Goal: Task Accomplishment & Management: Manage account settings

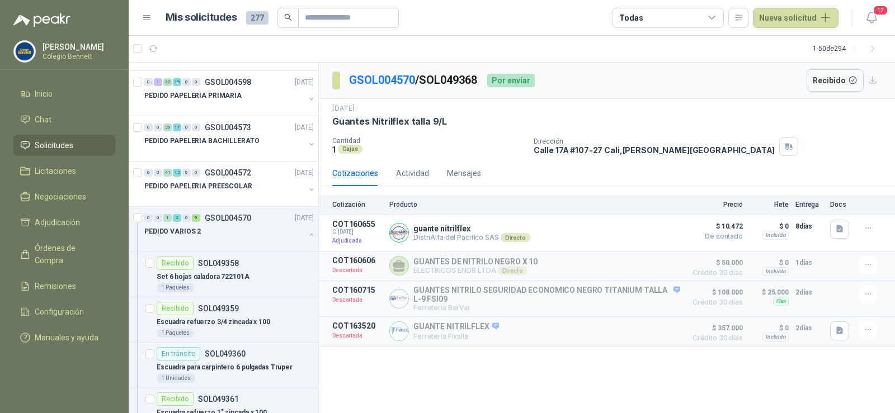
scroll to position [727, 0]
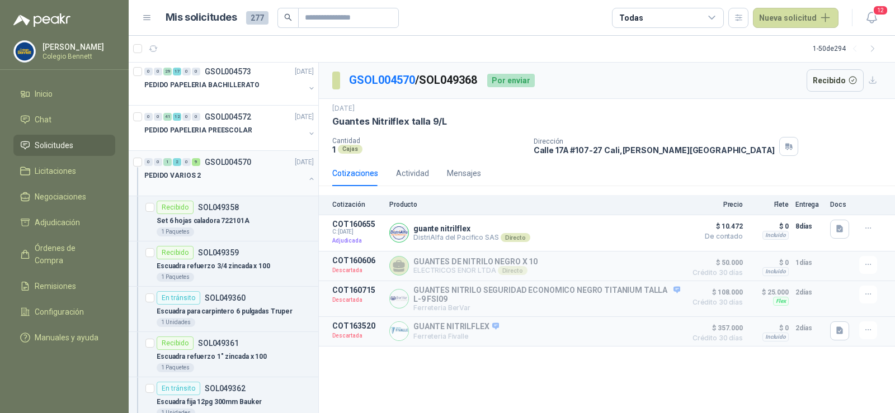
click at [307, 176] on button "button" at bounding box center [311, 178] width 9 height 9
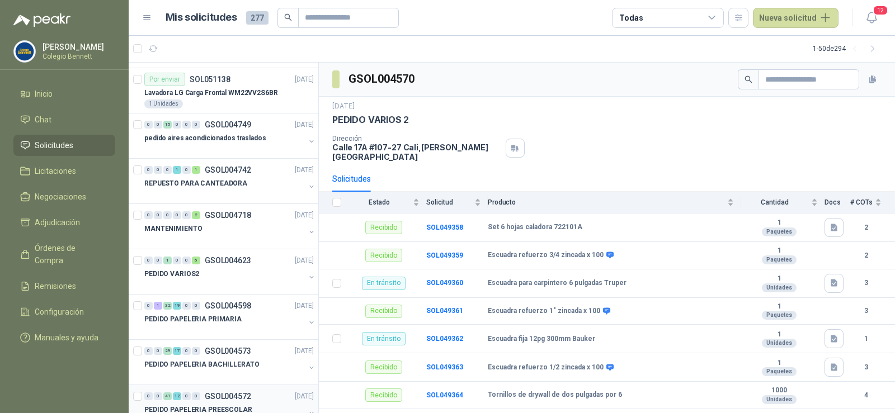
scroll to position [391, 0]
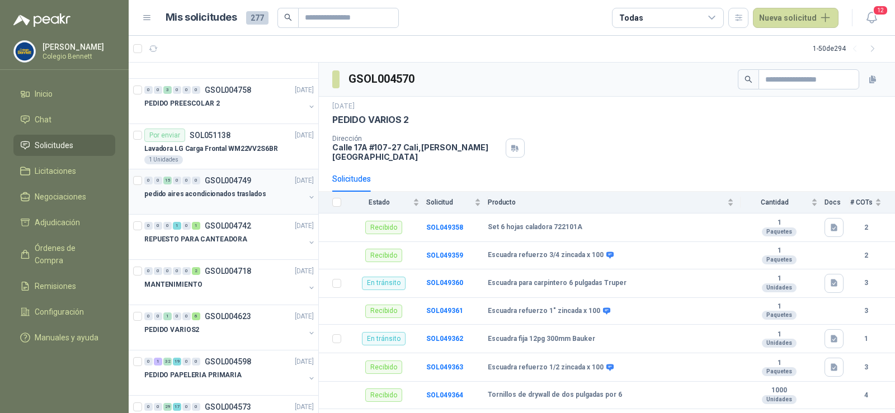
click at [252, 182] on div "0 0 15 0 0 0 GSOL004749 [DATE]" at bounding box center [230, 180] width 172 height 13
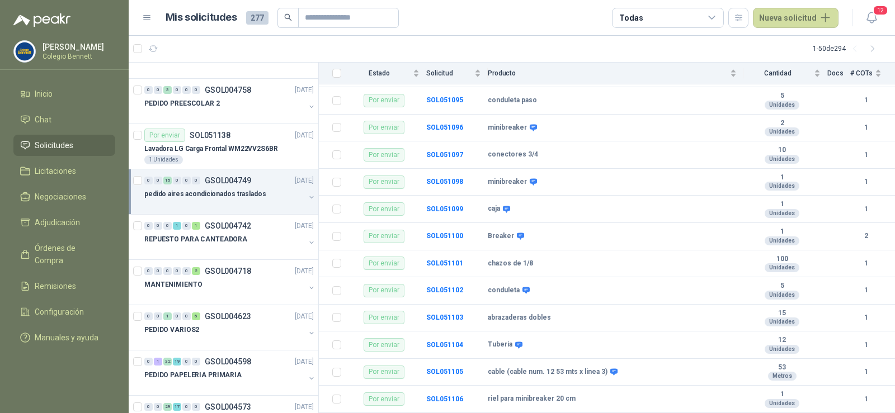
scroll to position [219, 0]
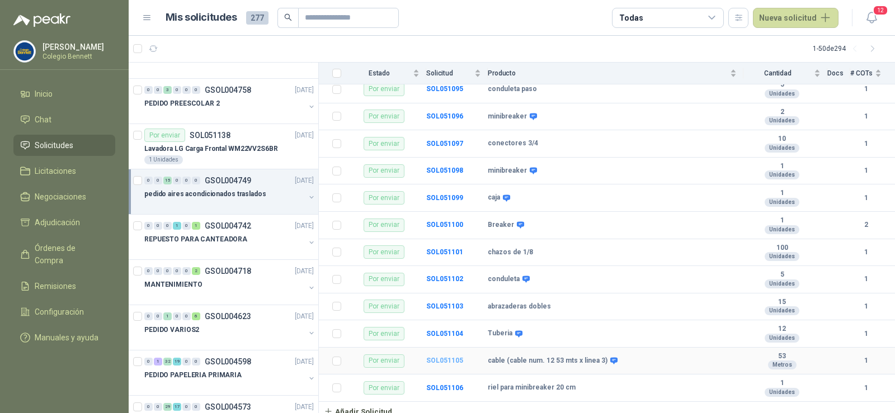
click at [452, 357] on b "SOL051105" at bounding box center [444, 361] width 37 height 8
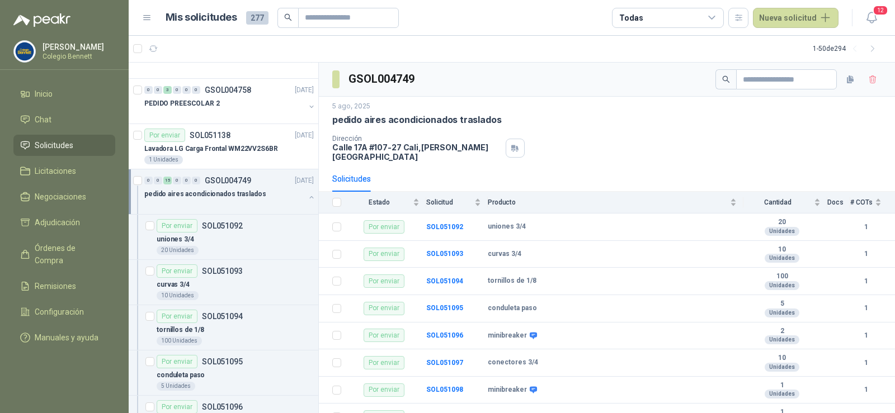
click at [557, 143] on div "Dirección [STREET_ADDRESS][PERSON_NAME]" at bounding box center [606, 148] width 549 height 27
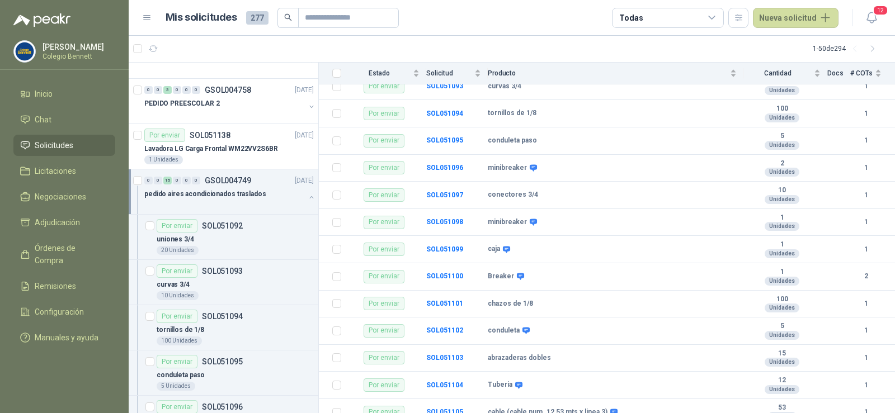
scroll to position [219, 0]
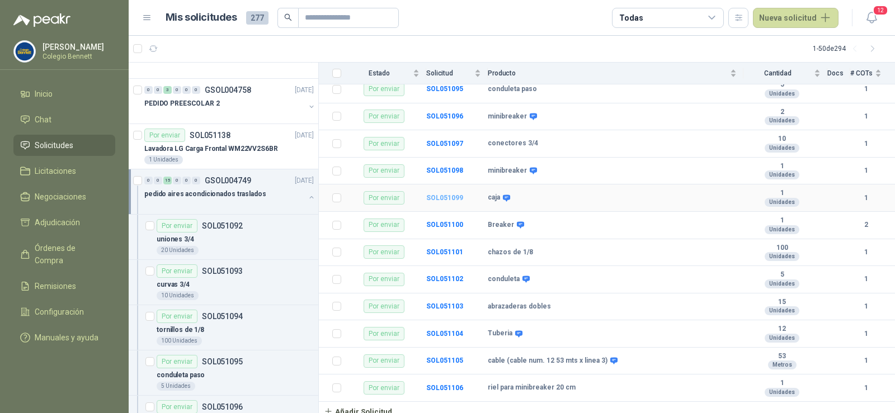
click at [439, 194] on b "SOL051099" at bounding box center [444, 198] width 37 height 8
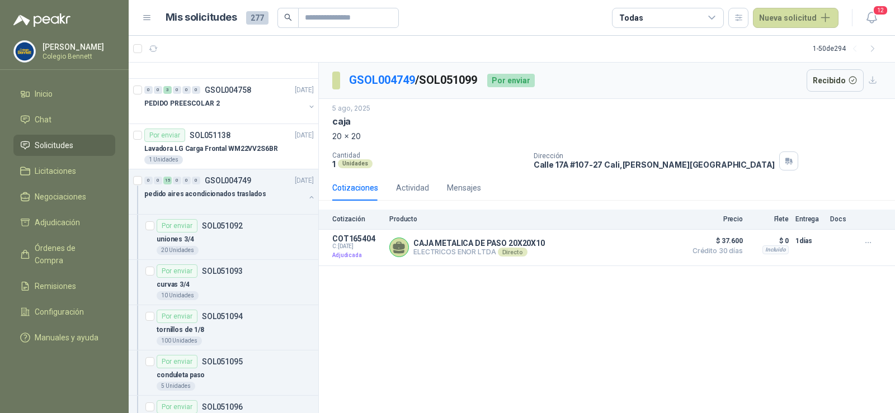
click at [590, 335] on div "GSOL004749 / SOL051099 Por enviar Recibido [DATE] caja 20 x 20 Cantidad 1 Unida…" at bounding box center [607, 238] width 576 height 351
click at [825, 82] on button "Recibido" at bounding box center [835, 80] width 58 height 22
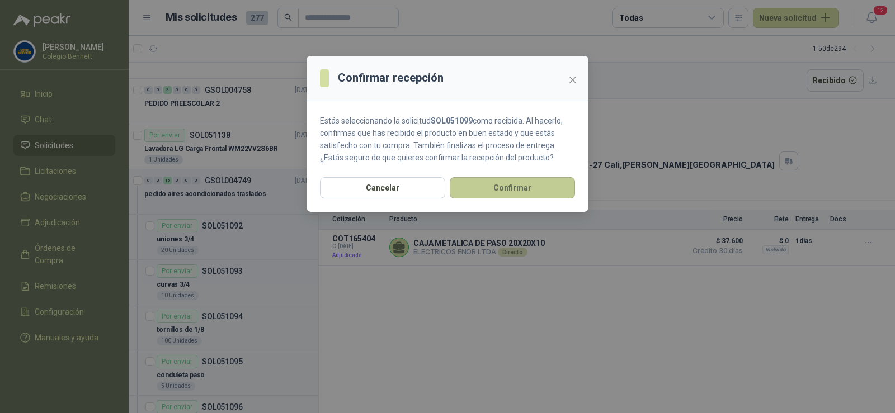
click at [541, 186] on button "Confirmar" at bounding box center [512, 187] width 125 height 21
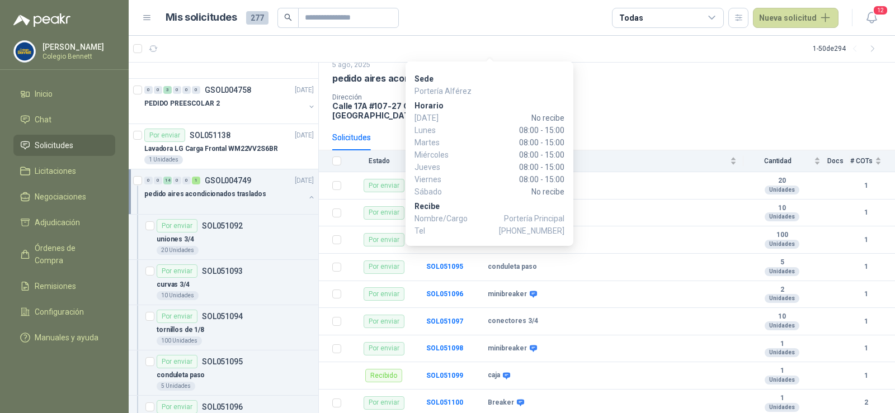
scroll to position [112, 0]
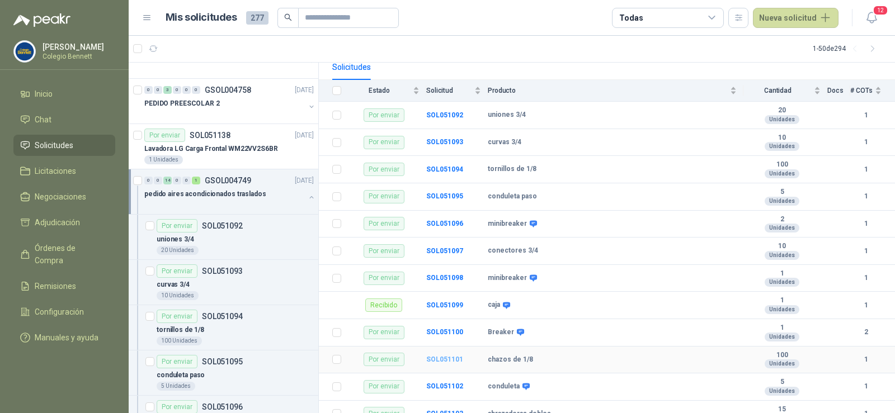
click at [448, 356] on b "SOL051101" at bounding box center [444, 360] width 37 height 8
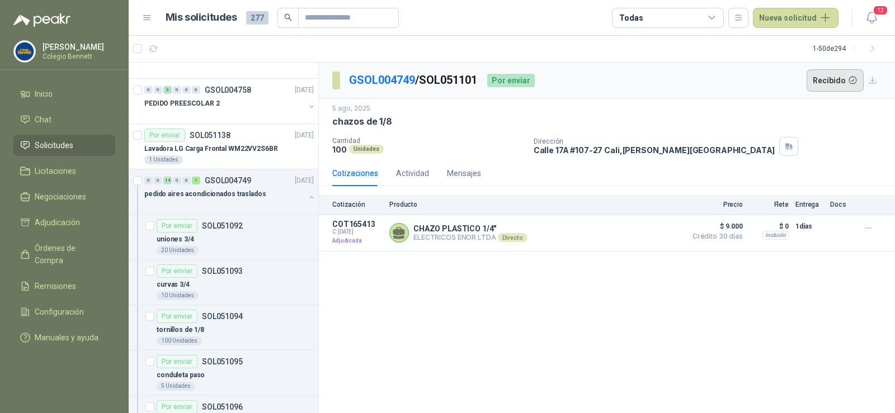
click at [833, 81] on button "Recibido" at bounding box center [835, 80] width 58 height 22
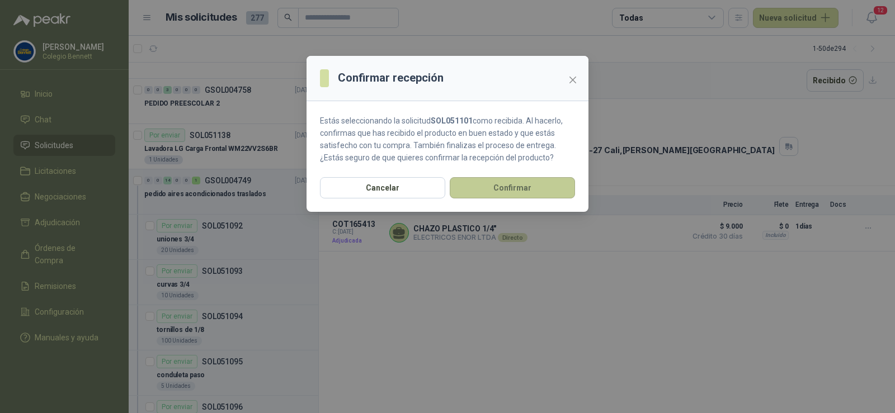
click at [539, 193] on button "Confirmar" at bounding box center [512, 187] width 125 height 21
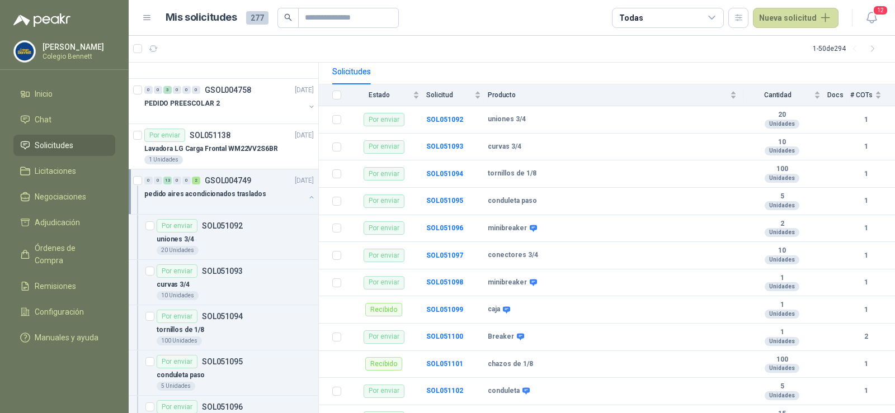
scroll to position [112, 0]
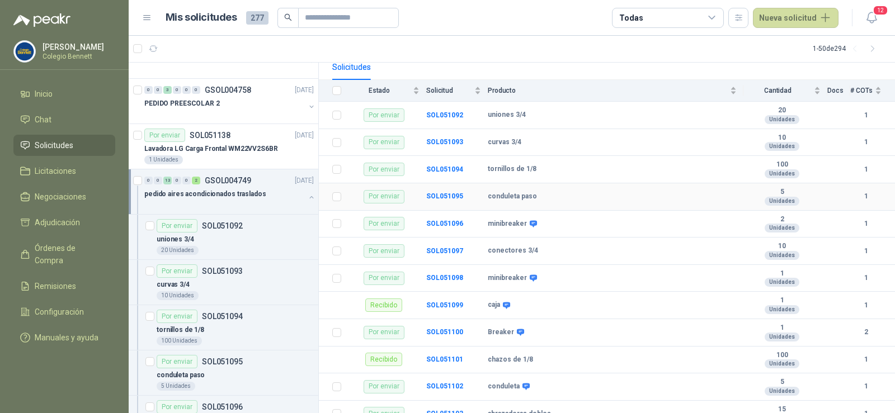
click at [452, 183] on td "SOL051095" at bounding box center [457, 196] width 62 height 27
click at [446, 192] on b "SOL051095" at bounding box center [444, 196] width 37 height 8
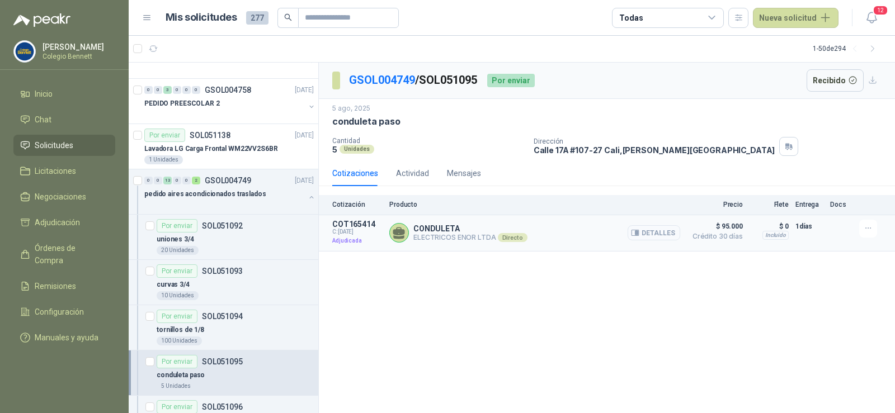
click at [654, 237] on button "Detalles" at bounding box center [653, 232] width 53 height 15
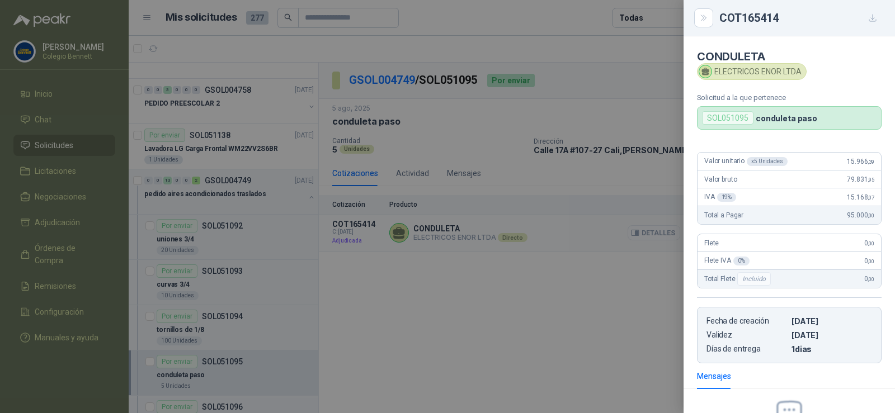
scroll to position [130, 0]
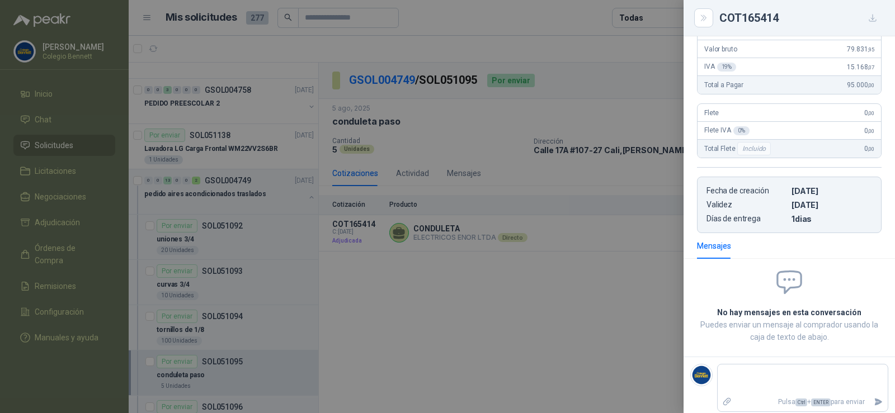
click at [646, 265] on div at bounding box center [447, 206] width 895 height 413
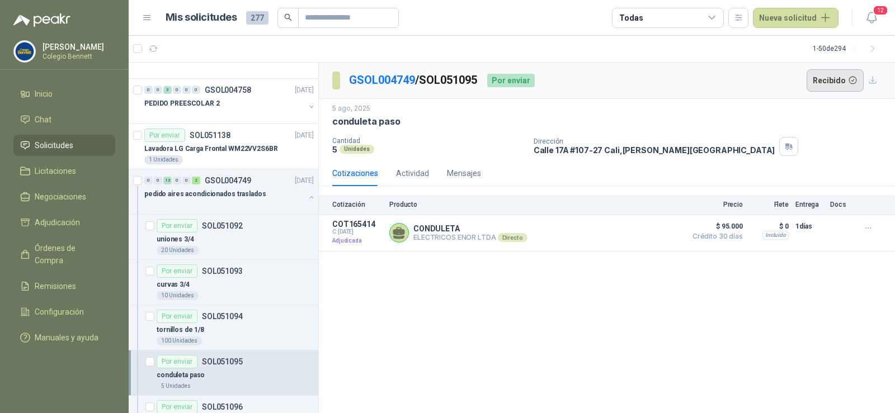
click at [833, 72] on button "Recibido" at bounding box center [835, 80] width 58 height 22
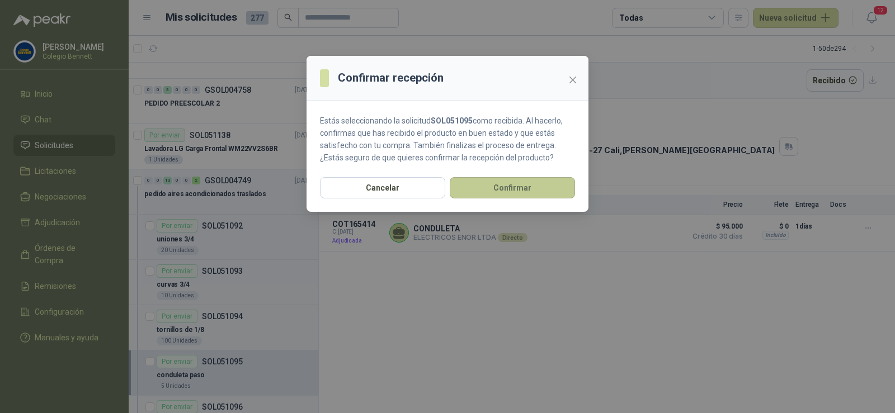
click at [557, 182] on button "Confirmar" at bounding box center [512, 187] width 125 height 21
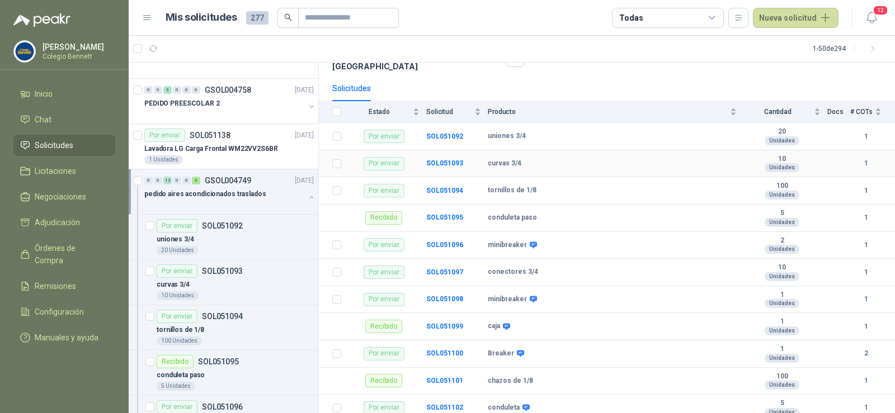
scroll to position [107, 0]
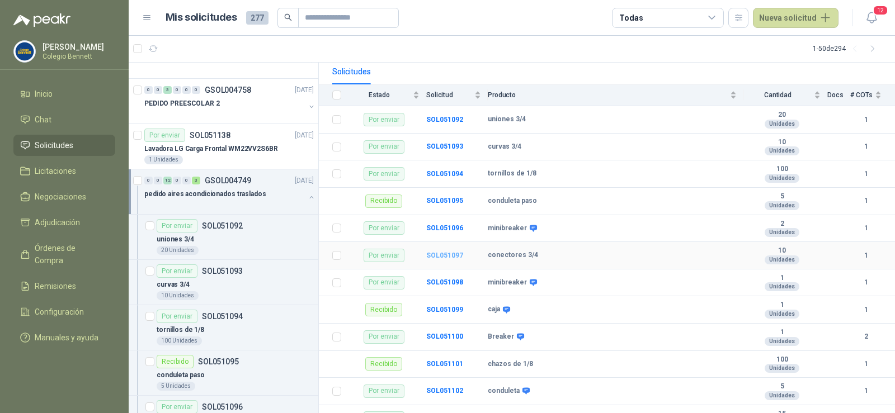
click at [446, 252] on b "SOL051097" at bounding box center [444, 256] width 37 height 8
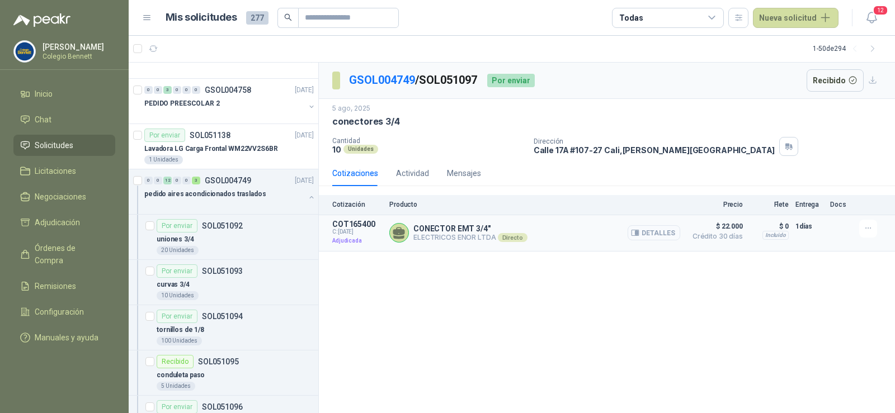
click at [654, 238] on button "Detalles" at bounding box center [653, 232] width 53 height 15
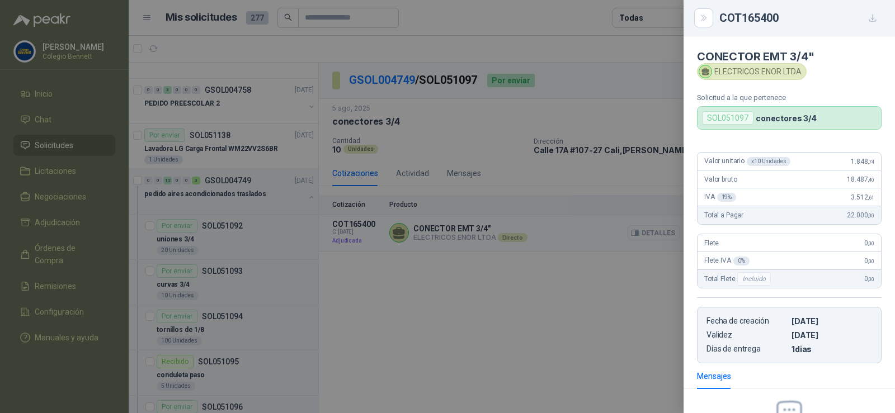
scroll to position [130, 0]
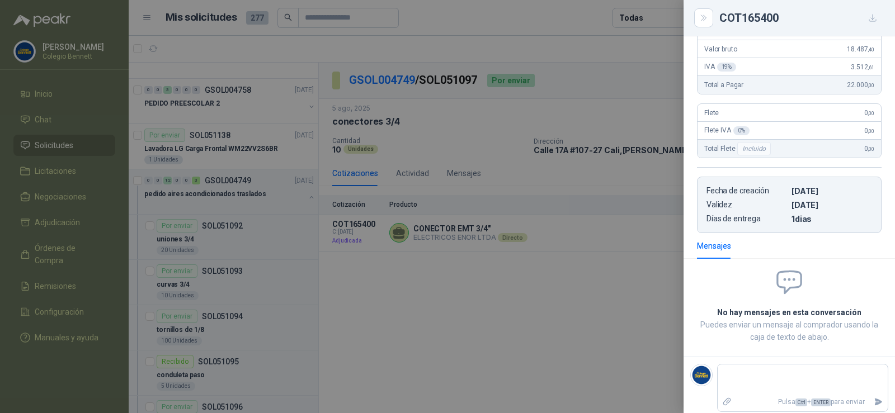
click at [651, 321] on div at bounding box center [447, 206] width 895 height 413
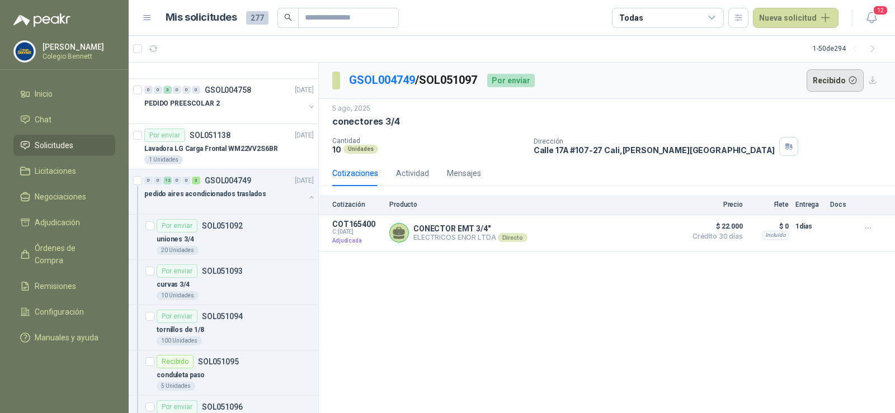
click at [842, 76] on button "Recibido" at bounding box center [835, 80] width 58 height 22
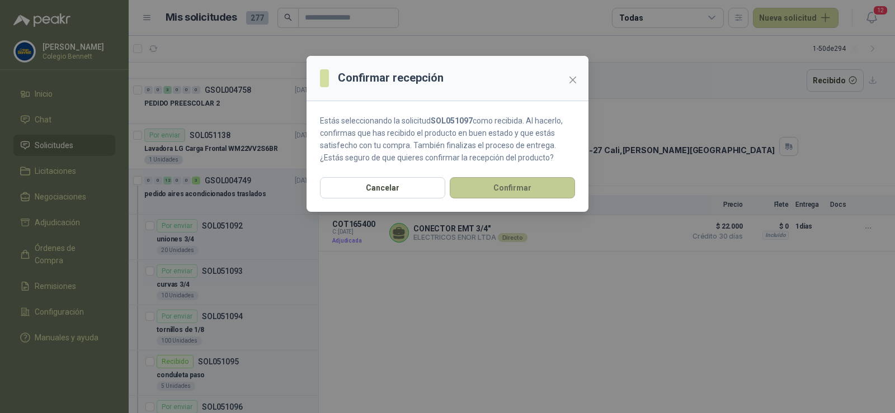
click at [503, 191] on button "Confirmar" at bounding box center [512, 187] width 125 height 21
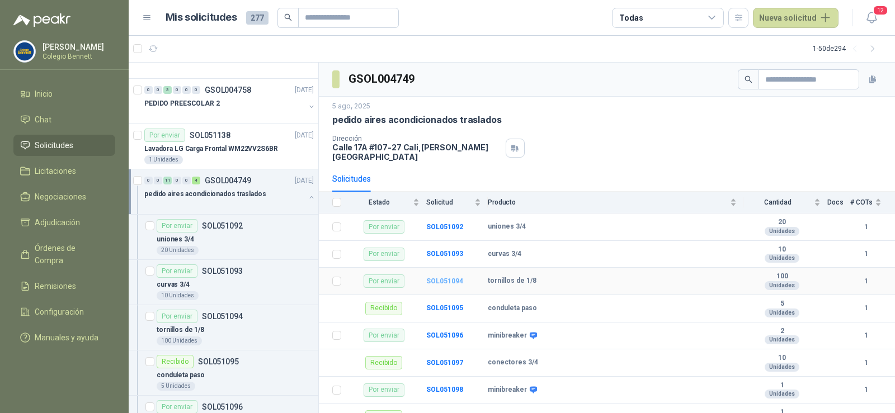
click at [442, 277] on b "SOL051094" at bounding box center [444, 281] width 37 height 8
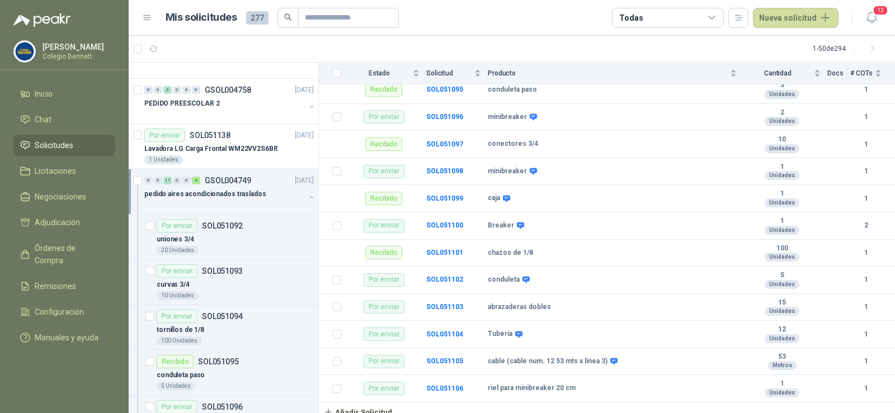
scroll to position [219, 0]
click at [436, 275] on b "SOL051102" at bounding box center [444, 279] width 37 height 8
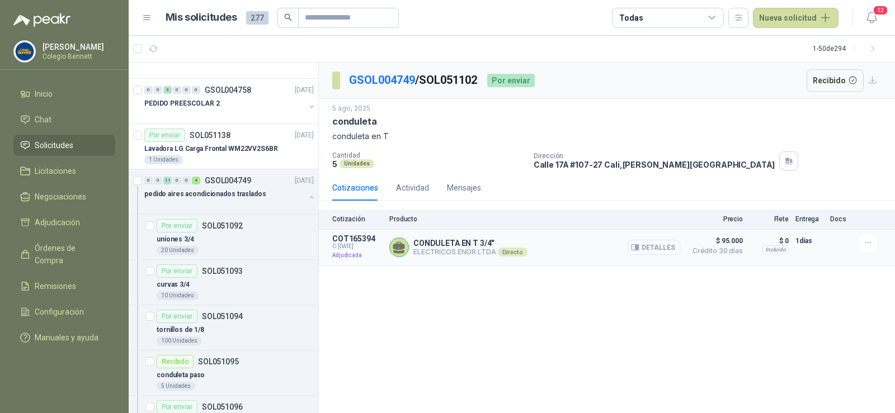
click at [672, 243] on button "Detalles" at bounding box center [653, 247] width 53 height 15
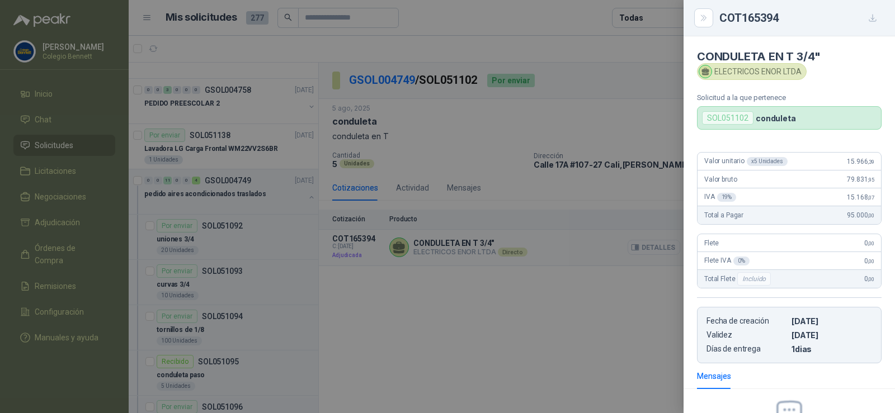
scroll to position [130, 0]
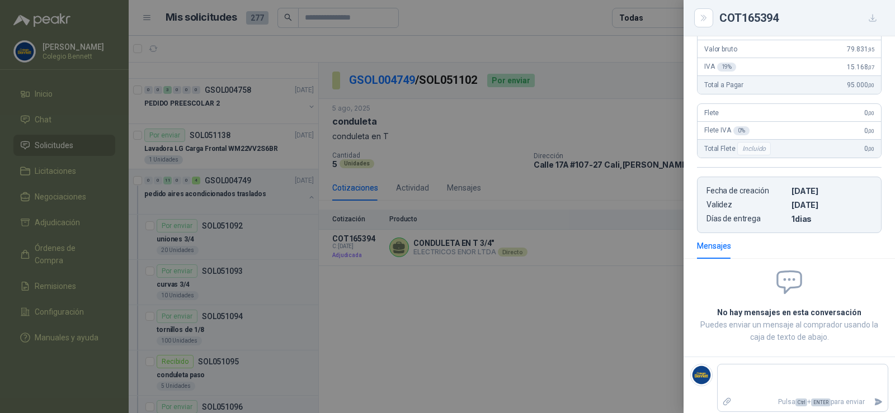
click at [627, 302] on div at bounding box center [447, 206] width 895 height 413
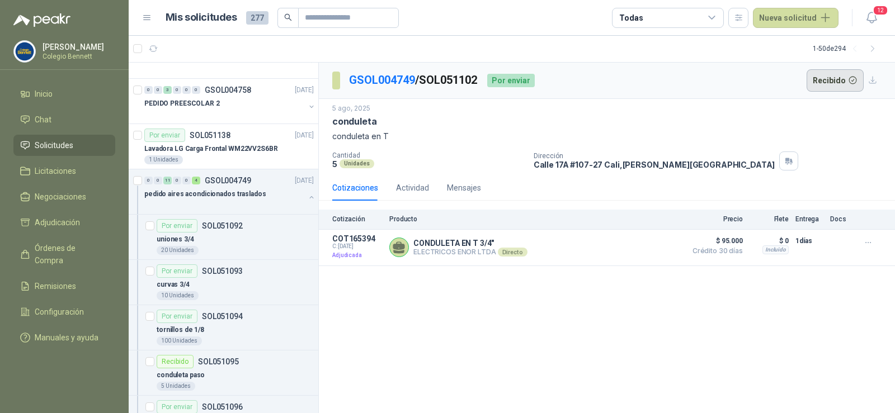
click at [826, 73] on button "Recibido" at bounding box center [835, 80] width 58 height 22
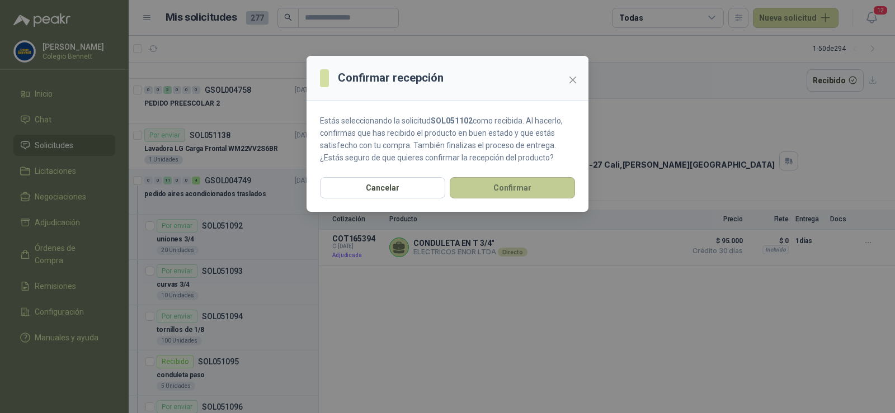
click at [522, 187] on button "Confirmar" at bounding box center [512, 187] width 125 height 21
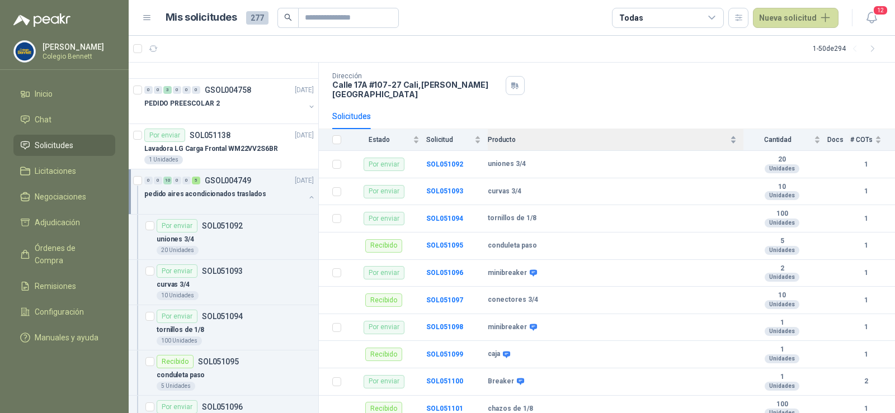
scroll to position [112, 0]
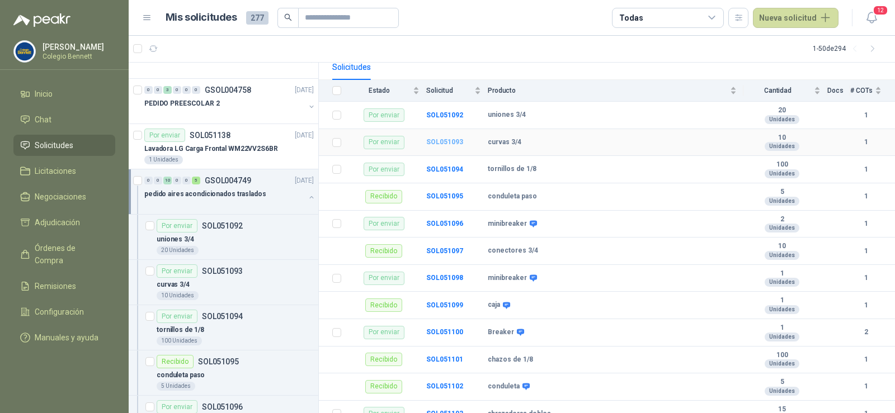
click at [443, 138] on b "SOL051093" at bounding box center [444, 142] width 37 height 8
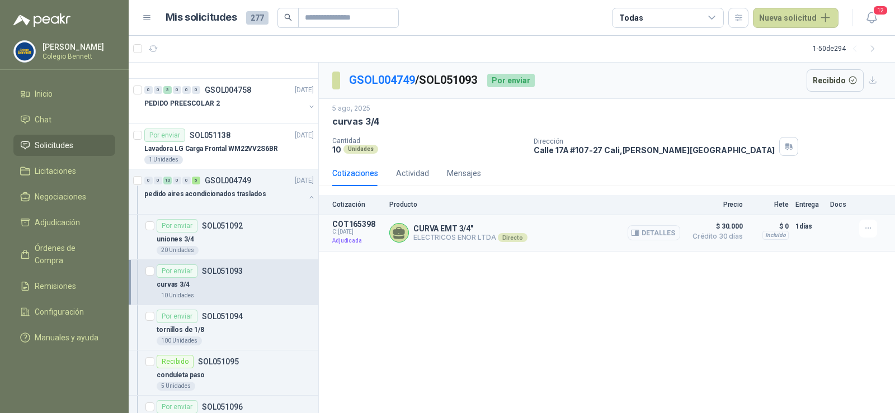
click at [652, 231] on button "Detalles" at bounding box center [653, 232] width 53 height 15
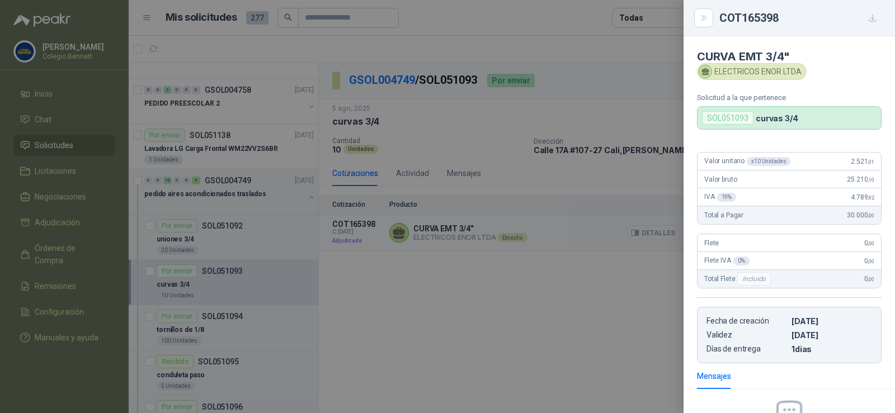
scroll to position [130, 0]
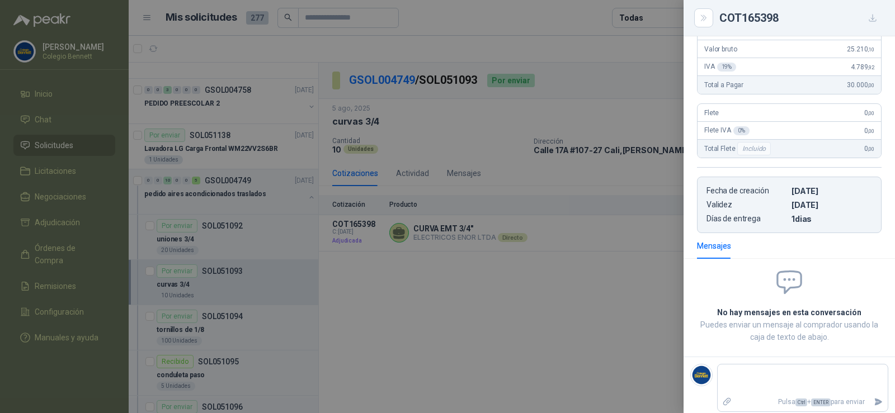
click at [653, 266] on div at bounding box center [447, 206] width 895 height 413
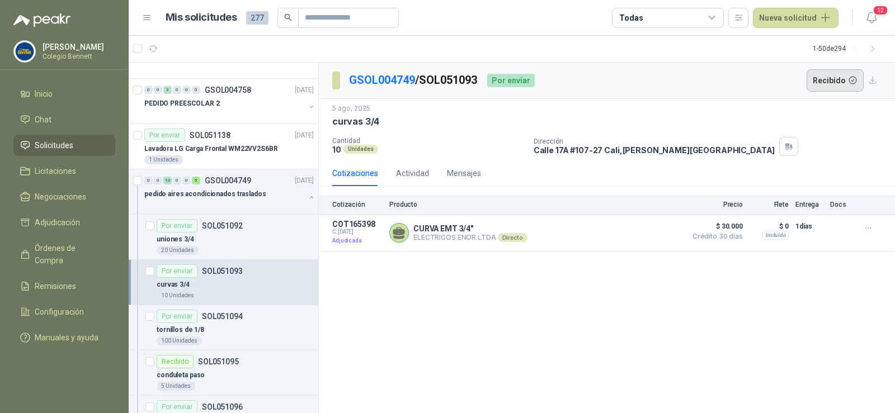
click at [823, 78] on button "Recibido" at bounding box center [835, 80] width 58 height 22
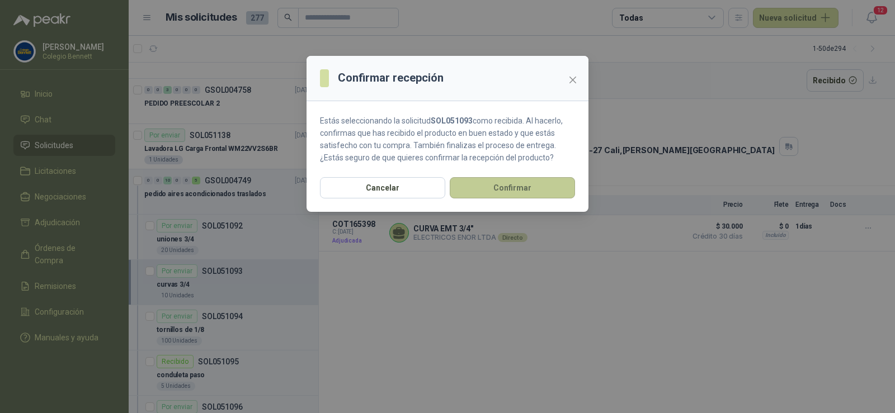
click at [547, 193] on button "Confirmar" at bounding box center [512, 187] width 125 height 21
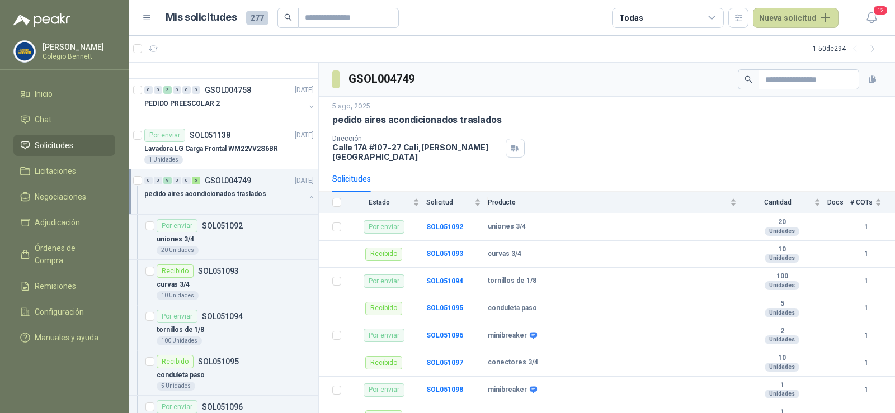
scroll to position [112, 0]
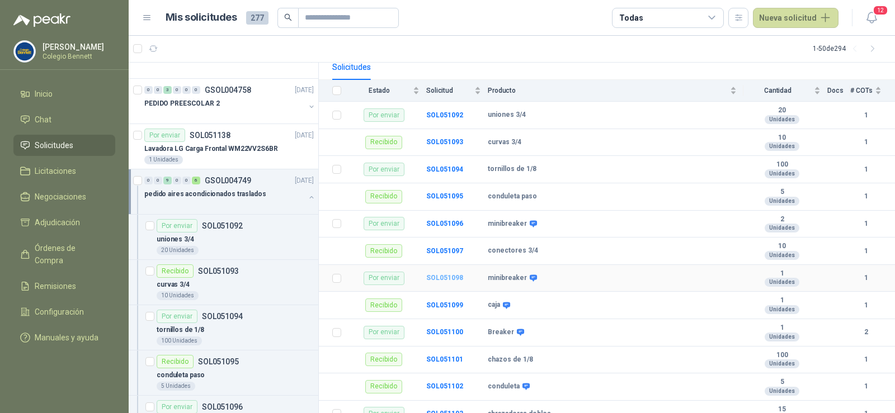
click at [447, 274] on b "SOL051098" at bounding box center [444, 278] width 37 height 8
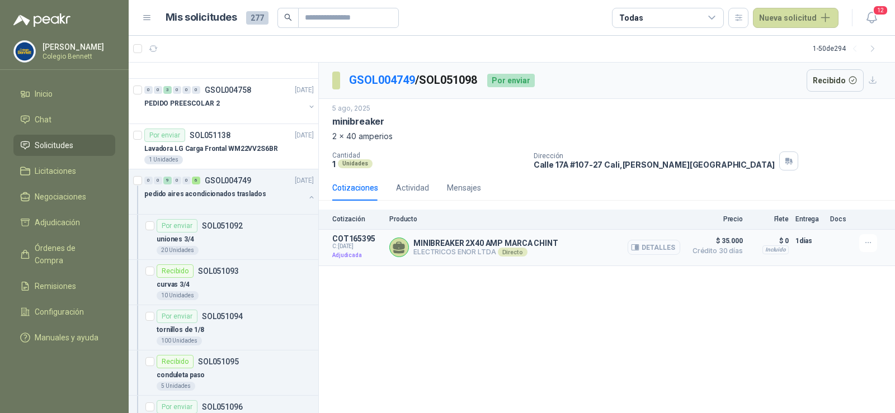
click at [671, 249] on button "Detalles" at bounding box center [653, 247] width 53 height 15
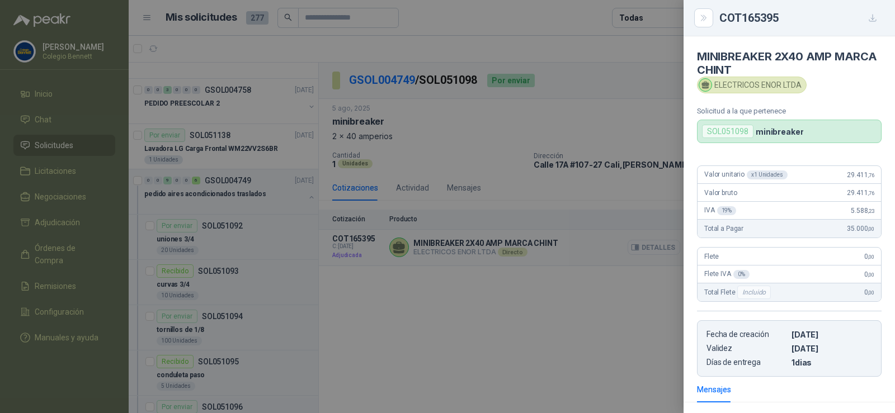
scroll to position [144, 0]
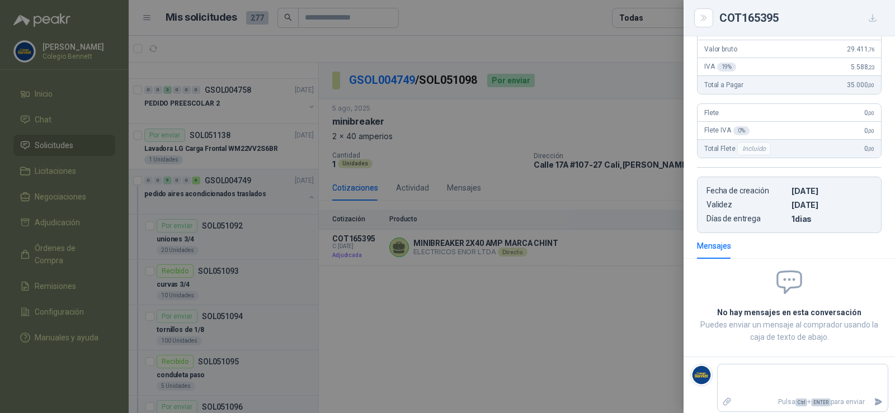
click at [660, 272] on div at bounding box center [447, 206] width 895 height 413
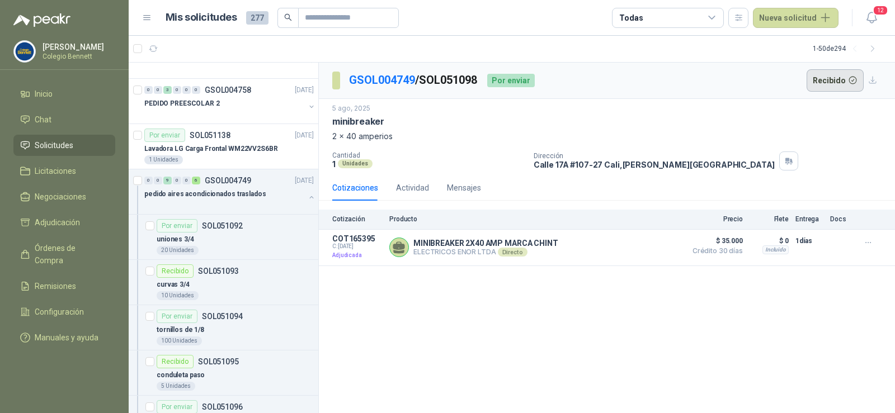
click at [820, 80] on button "Recibido" at bounding box center [835, 80] width 58 height 22
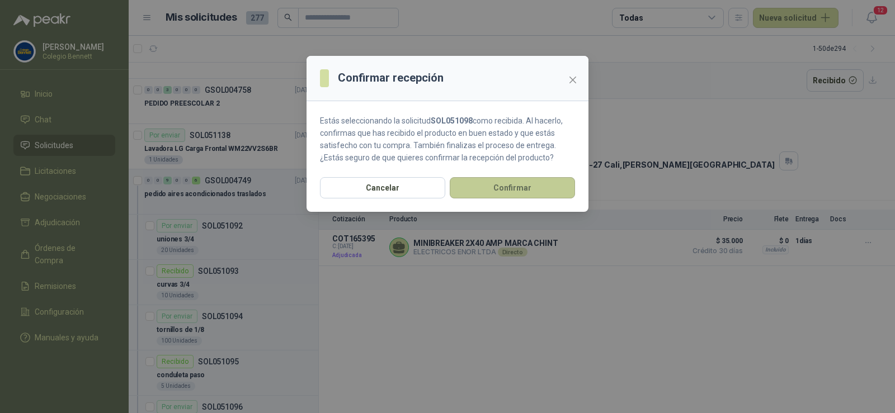
click at [560, 185] on button "Confirmar" at bounding box center [512, 187] width 125 height 21
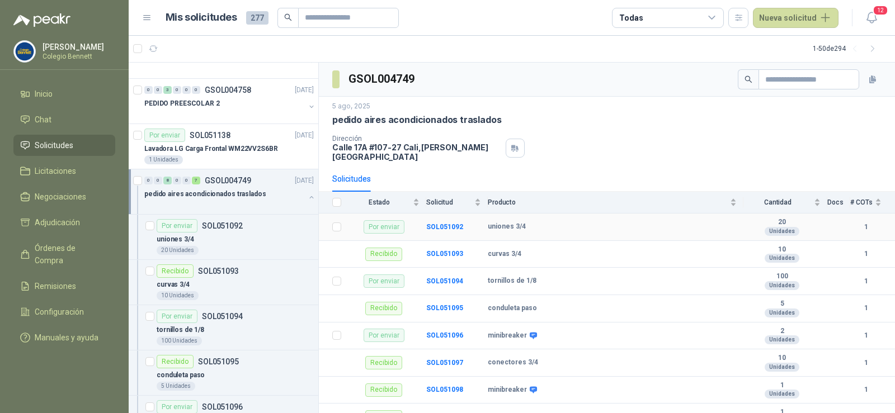
scroll to position [219, 0]
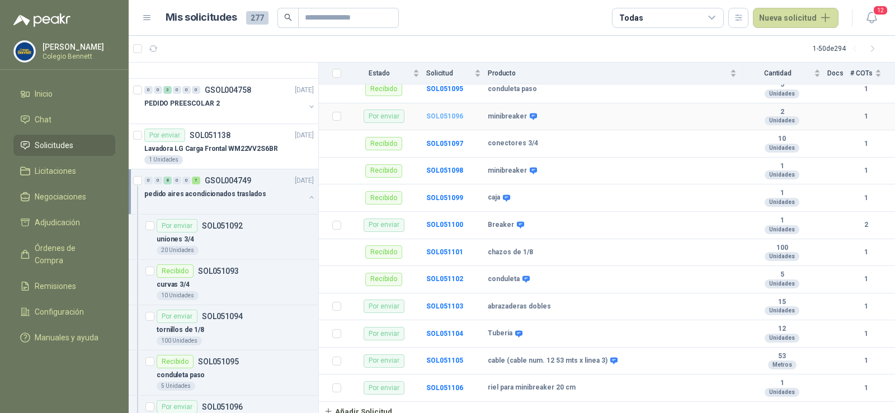
click at [445, 112] on b "SOL051096" at bounding box center [444, 116] width 37 height 8
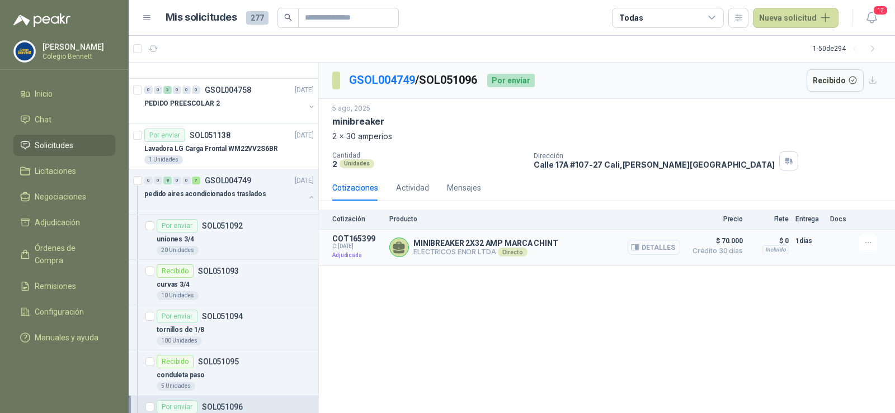
click at [654, 247] on button "Detalles" at bounding box center [653, 247] width 53 height 15
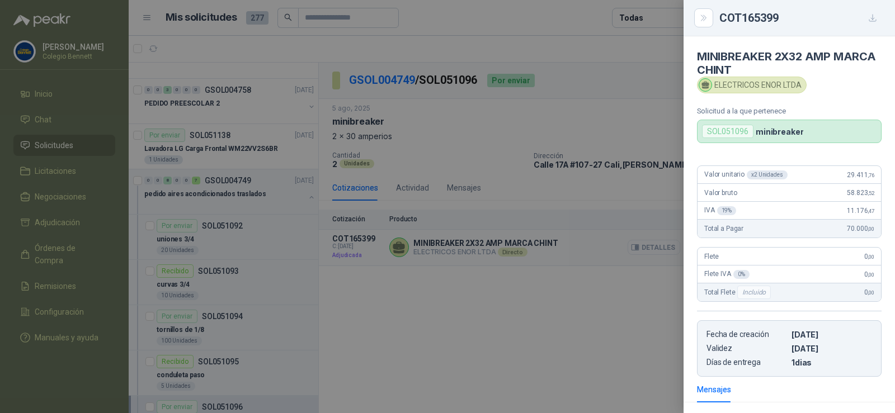
scroll to position [144, 0]
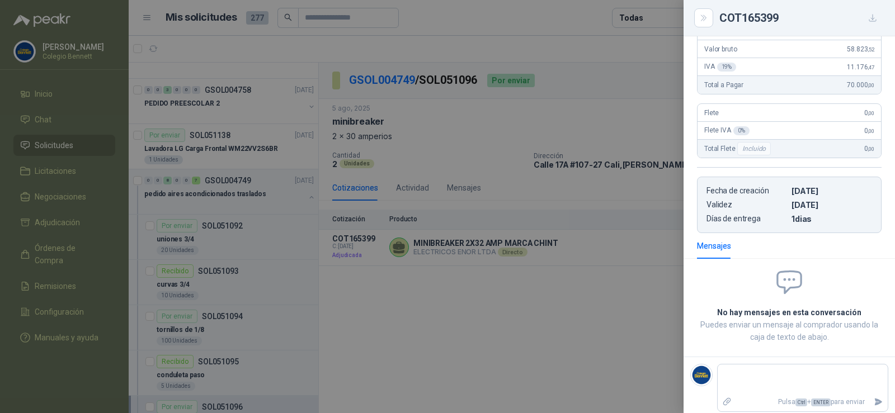
click at [644, 314] on div at bounding box center [447, 206] width 895 height 413
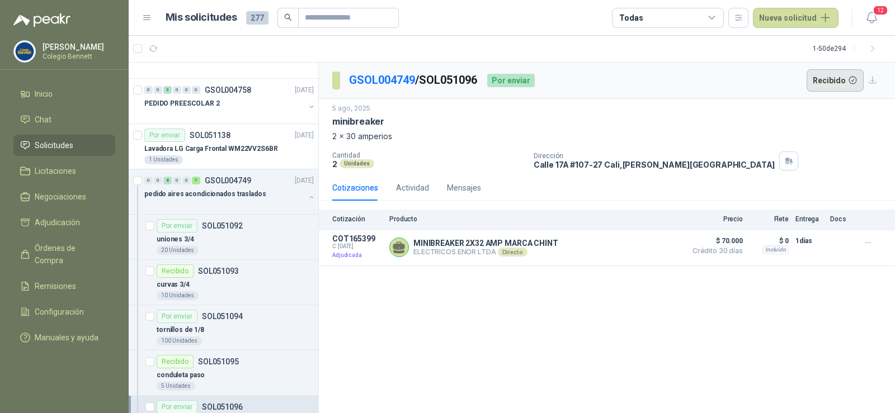
click at [817, 80] on button "Recibido" at bounding box center [835, 80] width 58 height 22
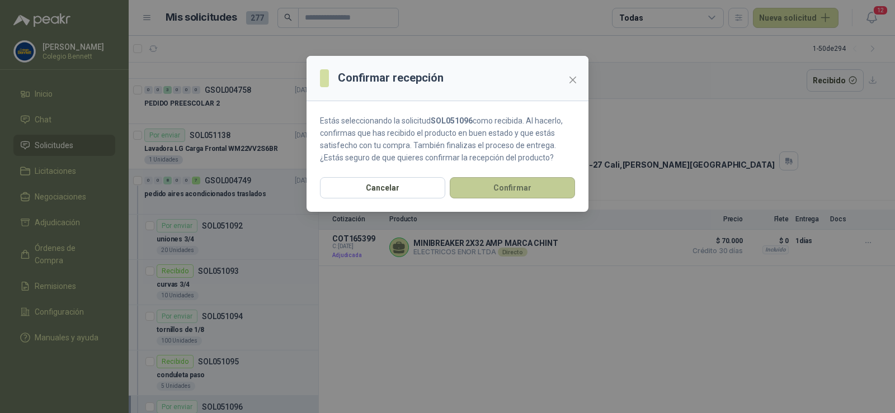
click at [562, 185] on button "Confirmar" at bounding box center [512, 187] width 125 height 21
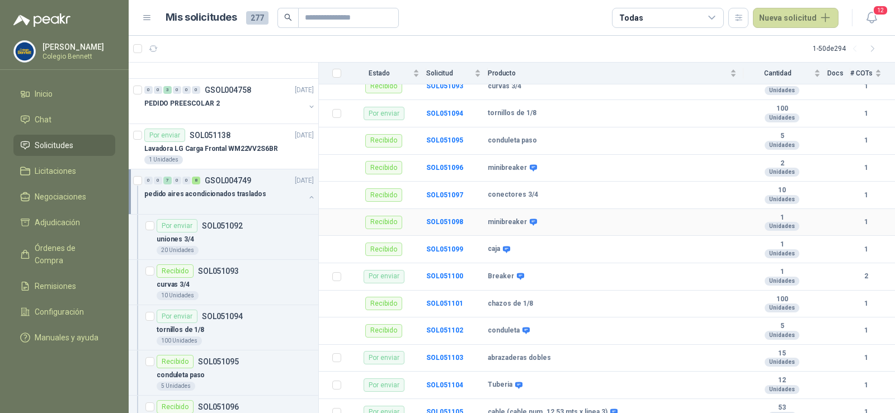
scroll to position [219, 0]
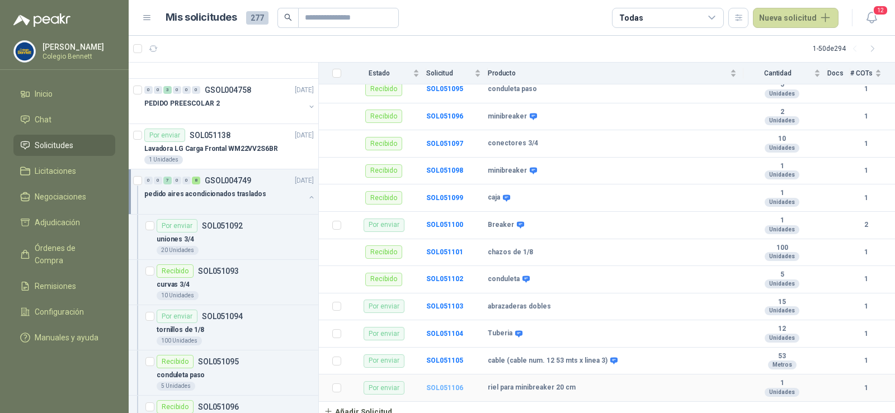
click at [437, 384] on b "SOL051106" at bounding box center [444, 388] width 37 height 8
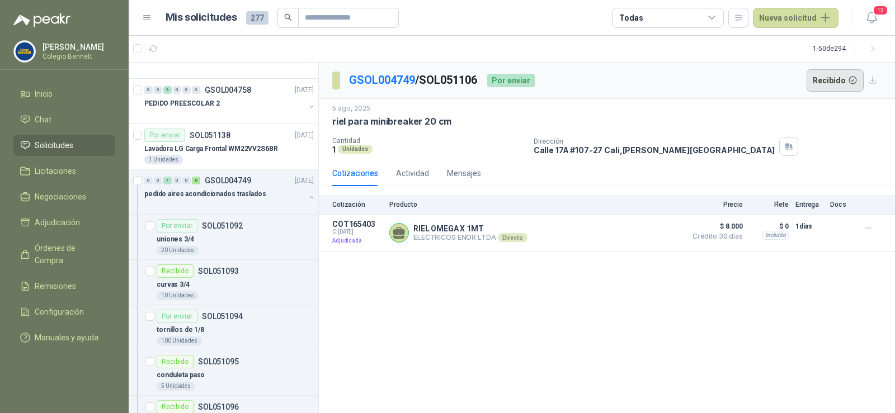
click at [825, 72] on button "Recibido" at bounding box center [835, 80] width 58 height 22
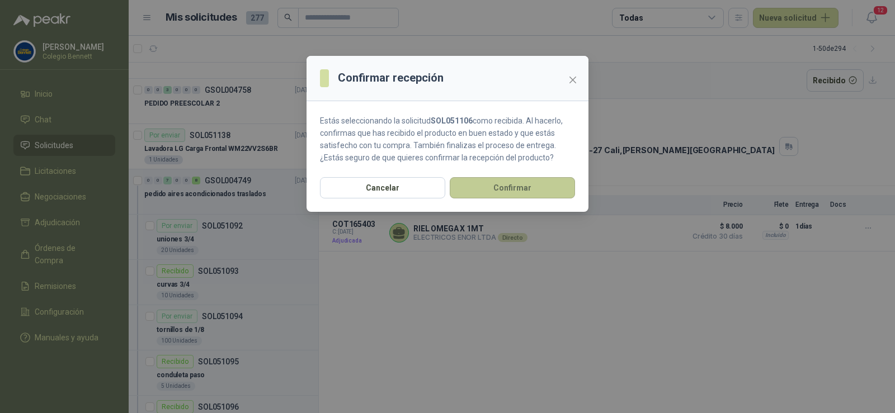
click at [502, 187] on button "Confirmar" at bounding box center [512, 187] width 125 height 21
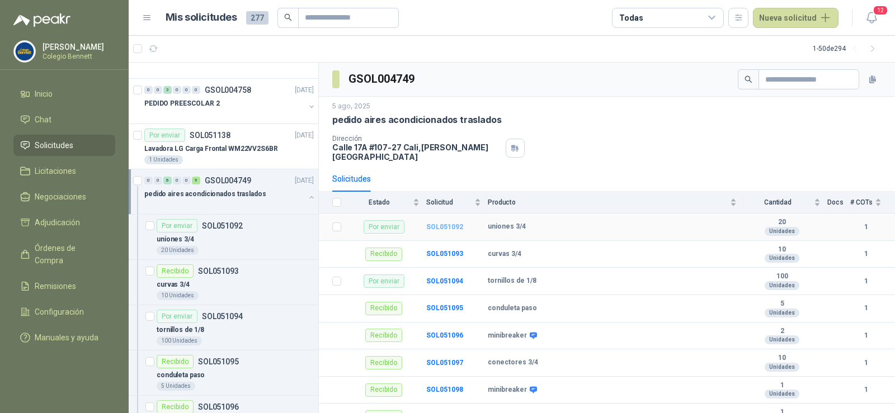
click at [431, 223] on b "SOL051092" at bounding box center [444, 227] width 37 height 8
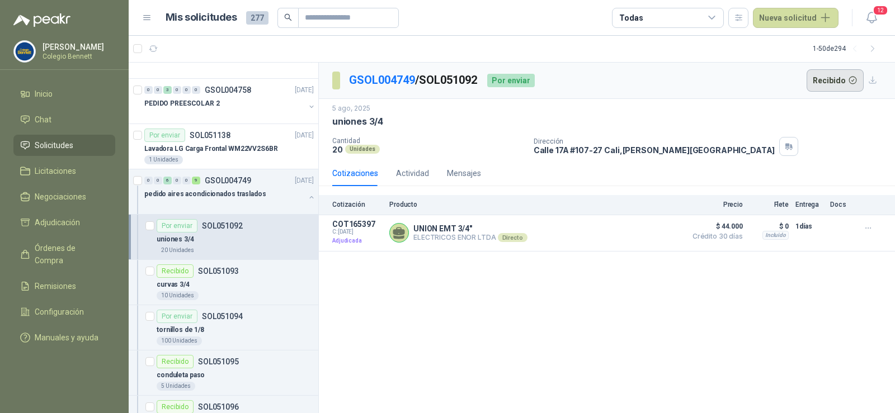
click at [835, 79] on button "Recibido" at bounding box center [835, 80] width 58 height 22
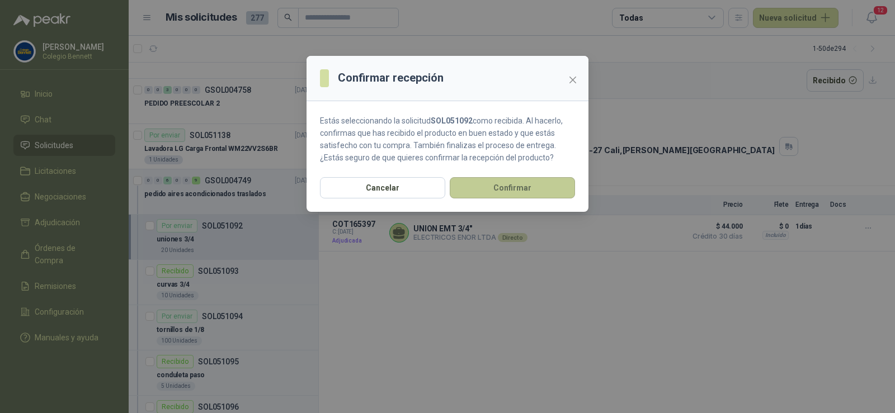
click at [482, 179] on button "Confirmar" at bounding box center [512, 187] width 125 height 21
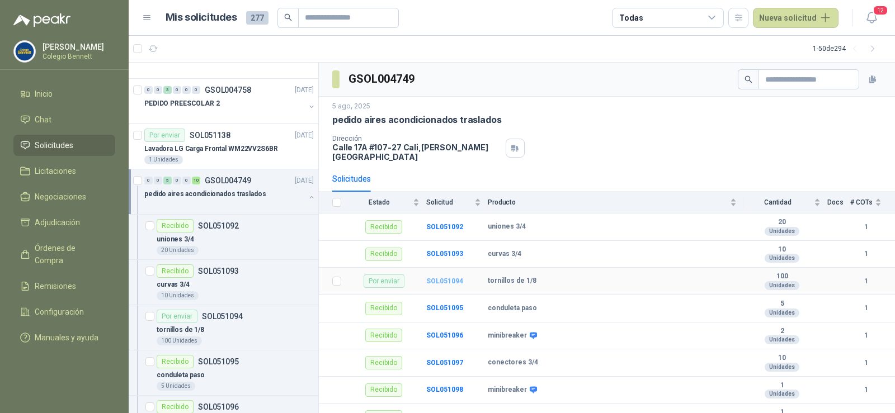
click at [450, 277] on b "SOL051094" at bounding box center [444, 281] width 37 height 8
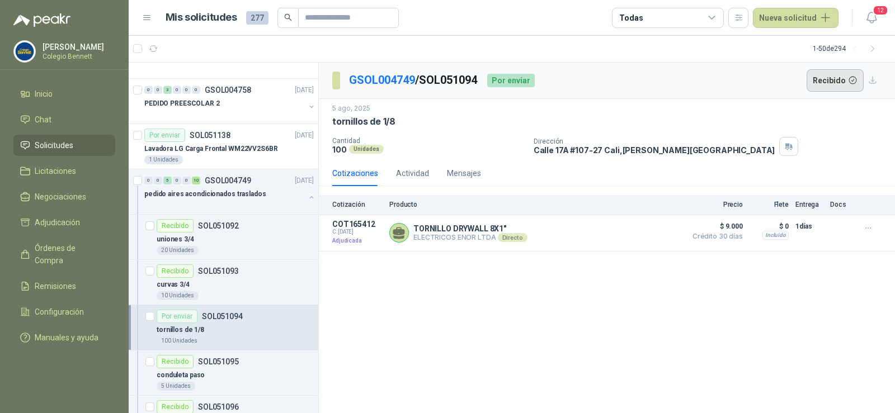
click at [823, 80] on button "Recibido" at bounding box center [835, 80] width 58 height 22
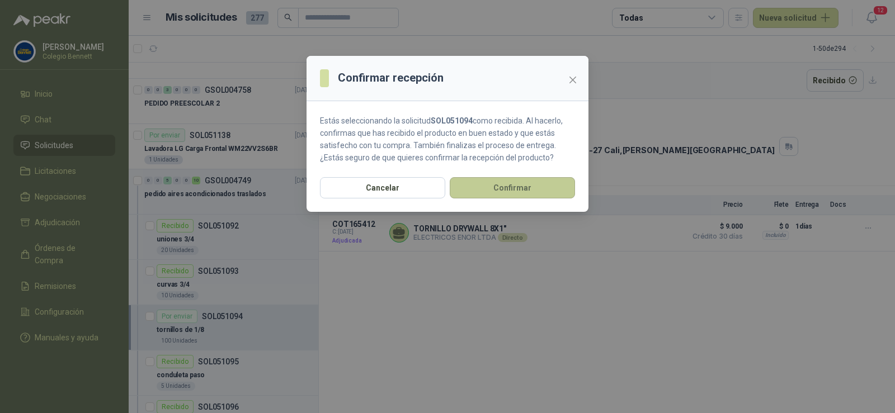
click at [551, 190] on button "Confirmar" at bounding box center [512, 187] width 125 height 21
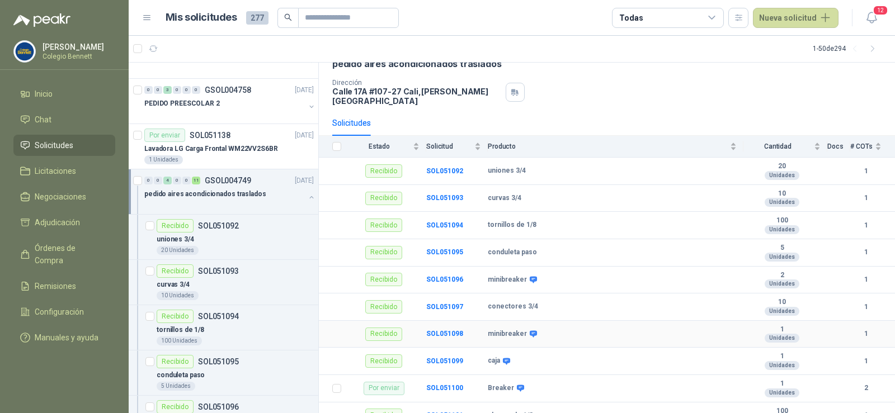
scroll to position [112, 0]
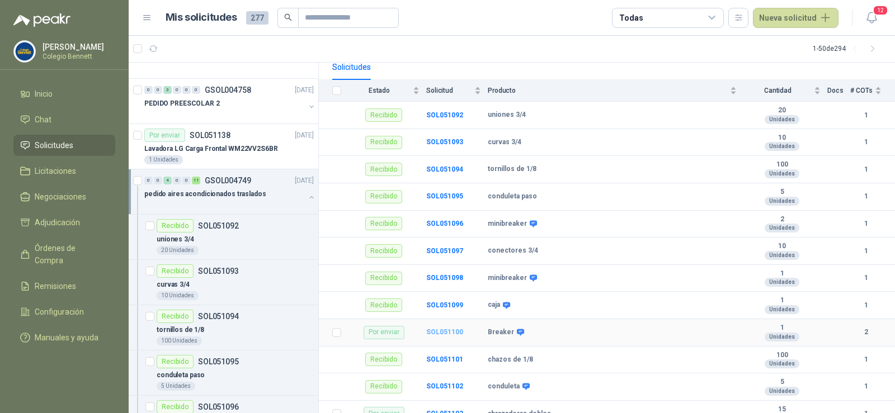
click at [428, 328] on b "SOL051100" at bounding box center [444, 332] width 37 height 8
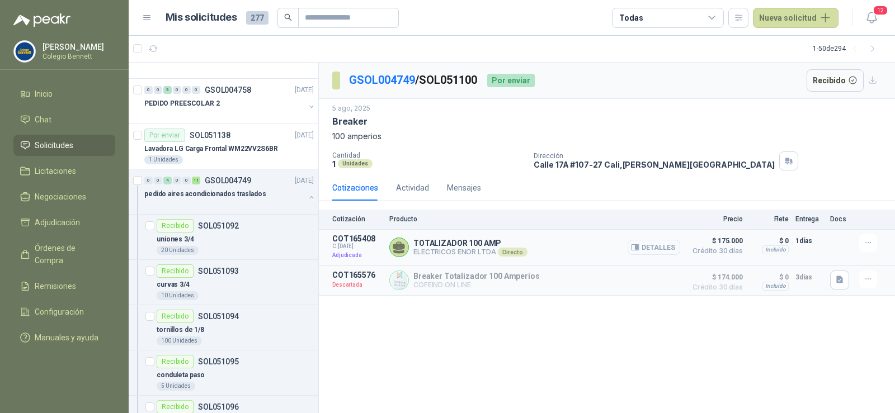
click at [669, 248] on button "Detalles" at bounding box center [653, 247] width 53 height 15
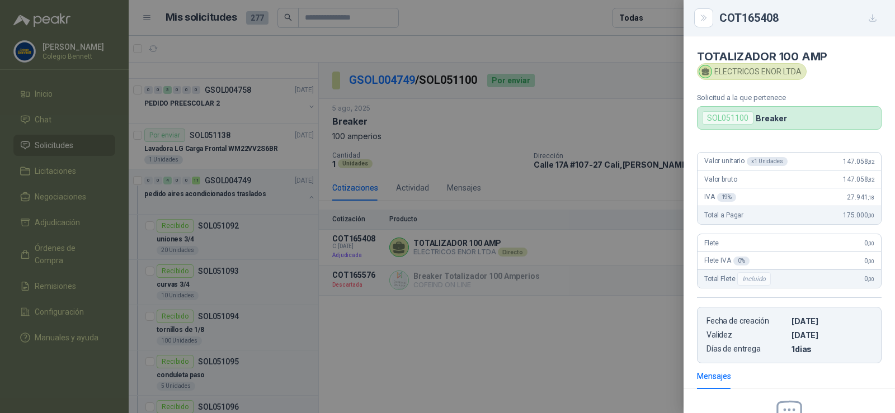
click at [615, 177] on div at bounding box center [447, 206] width 895 height 413
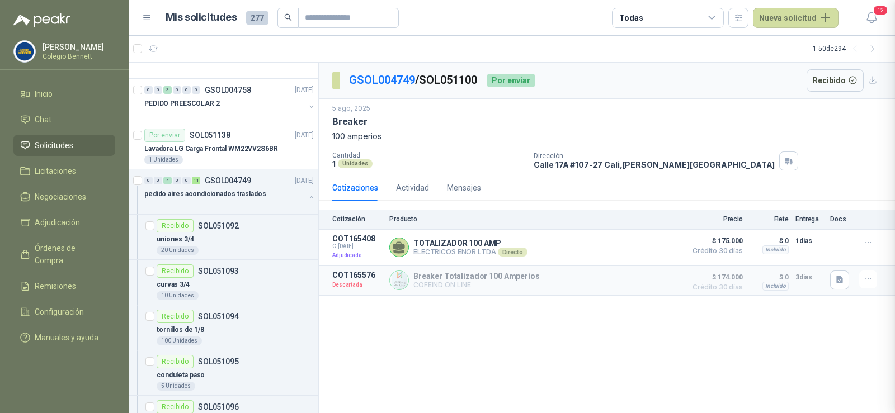
scroll to position [136, 0]
click at [823, 78] on button "Recibido" at bounding box center [835, 80] width 58 height 22
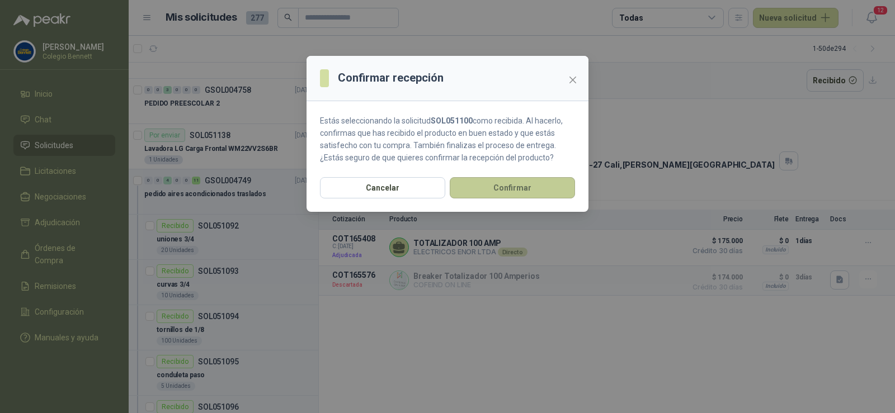
click at [543, 183] on button "Confirmar" at bounding box center [512, 187] width 125 height 21
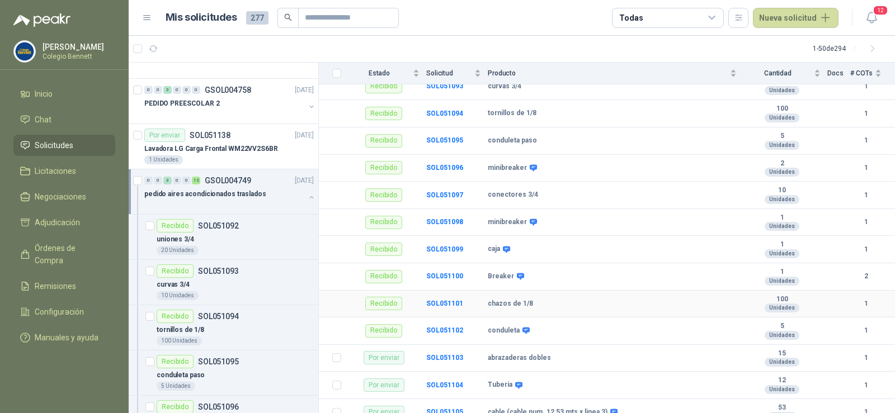
scroll to position [219, 0]
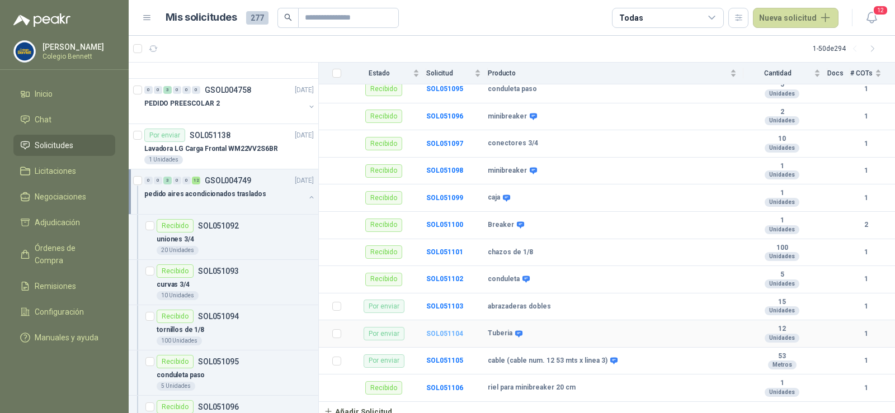
click at [447, 330] on b "SOL051104" at bounding box center [444, 334] width 37 height 8
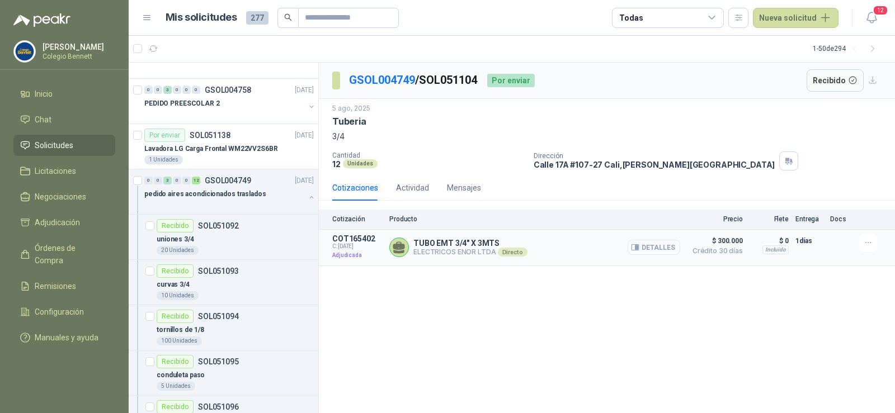
click at [663, 248] on button "Detalles" at bounding box center [653, 247] width 53 height 15
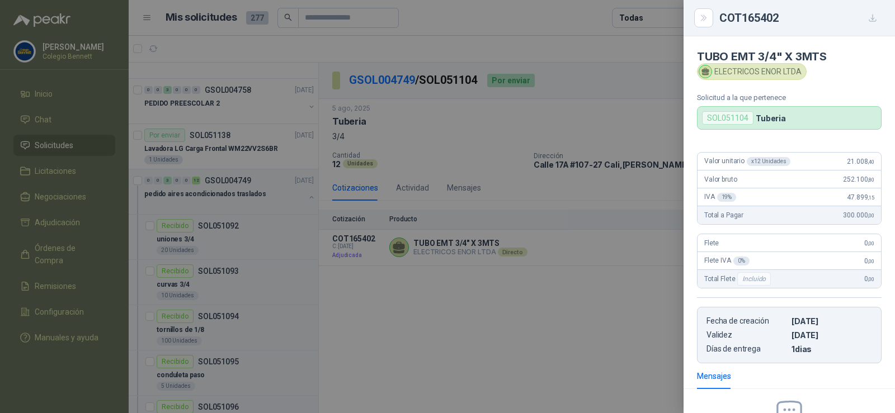
click at [606, 328] on div at bounding box center [447, 206] width 895 height 413
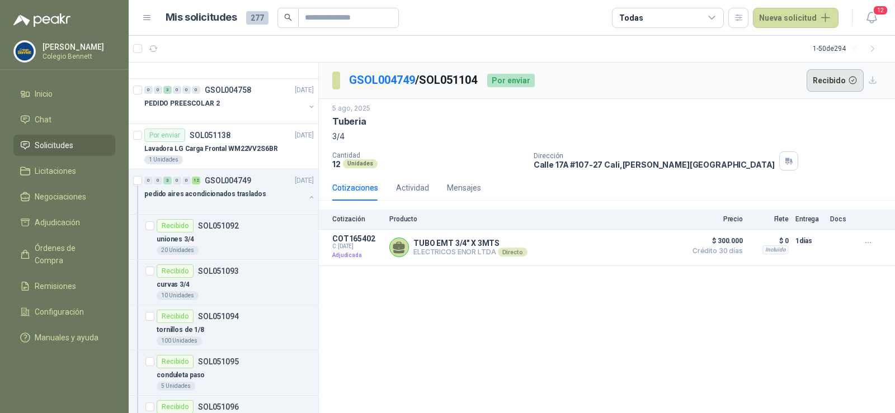
click at [827, 81] on button "Recibido" at bounding box center [835, 80] width 58 height 22
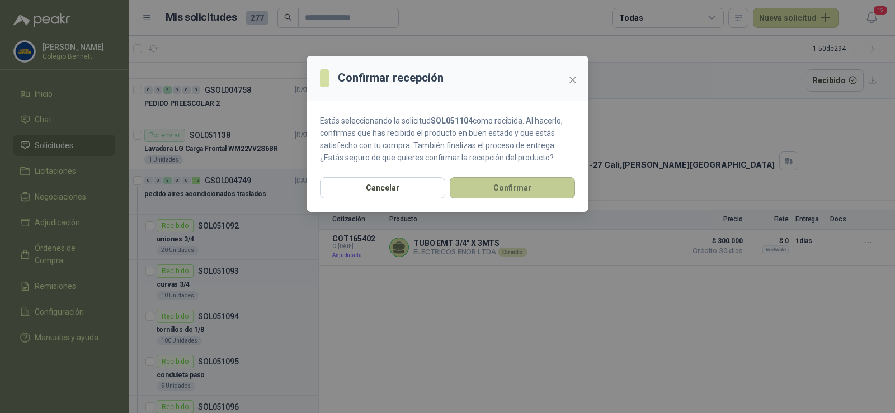
click at [554, 186] on button "Confirmar" at bounding box center [512, 187] width 125 height 21
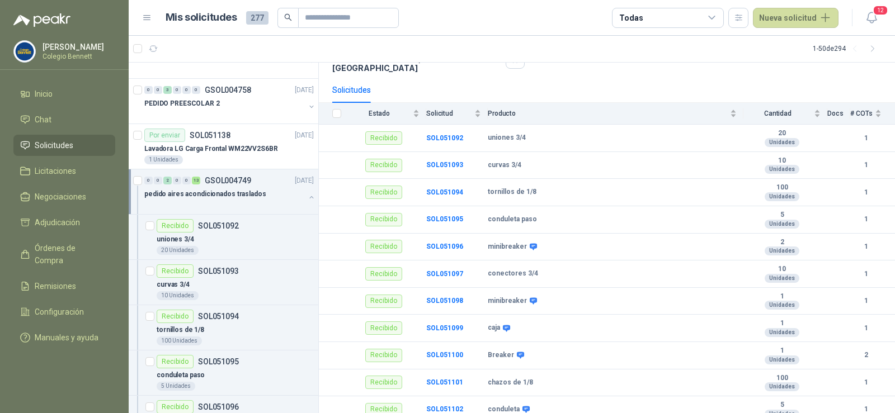
scroll to position [219, 0]
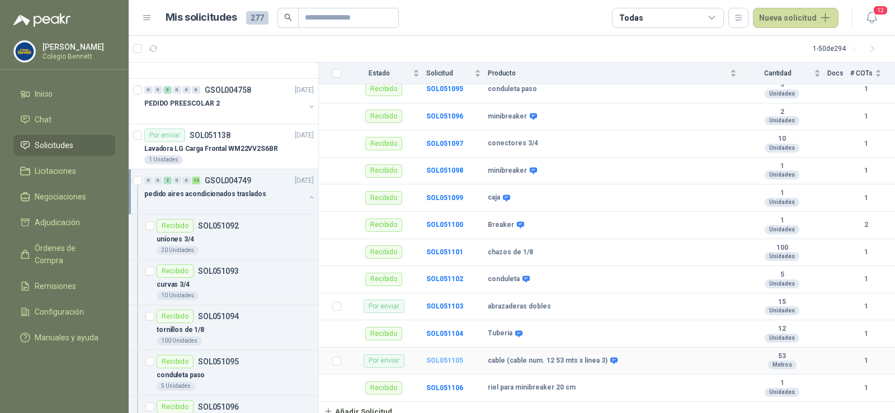
click at [441, 357] on b "SOL051105" at bounding box center [444, 361] width 37 height 8
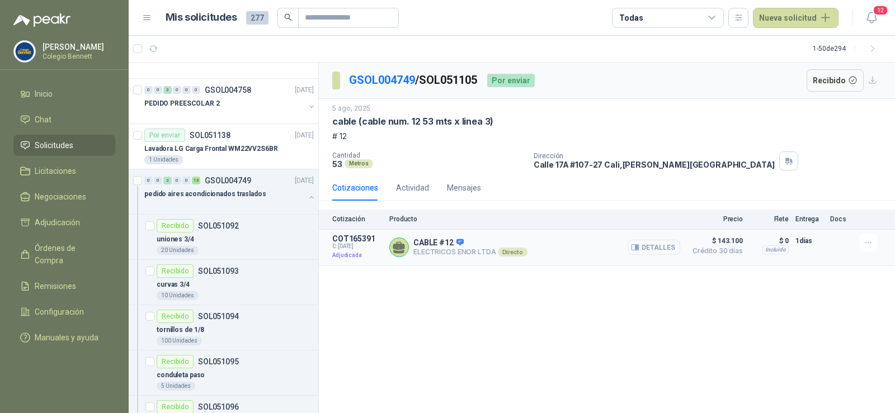
click at [651, 247] on button "Detalles" at bounding box center [653, 247] width 53 height 15
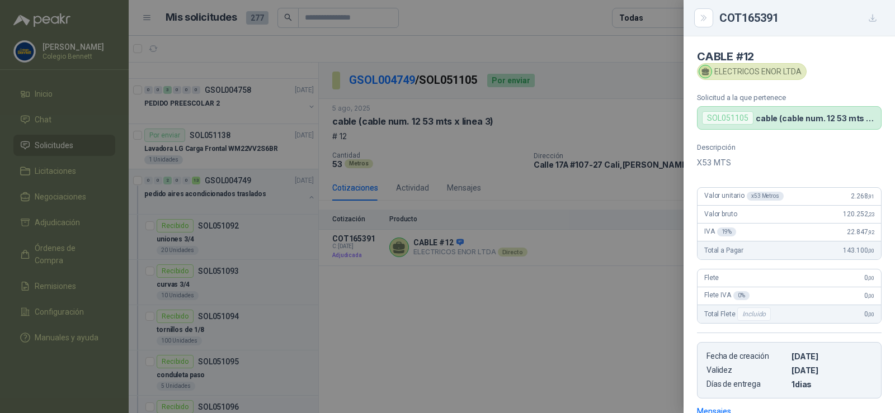
click at [538, 304] on div at bounding box center [447, 206] width 895 height 413
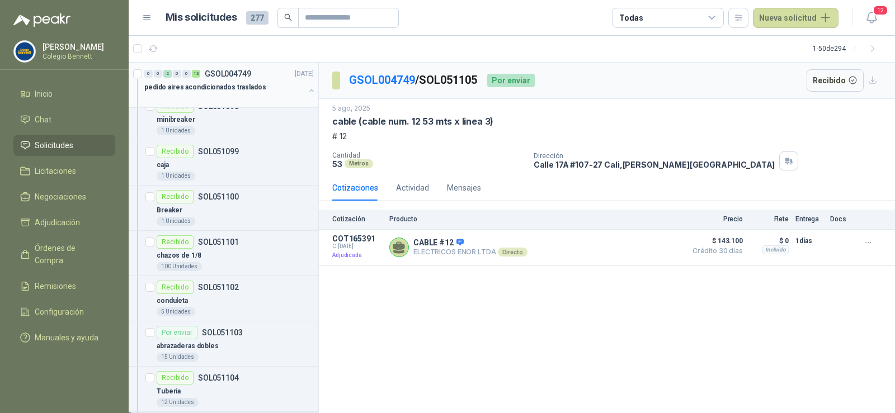
scroll to position [839, 0]
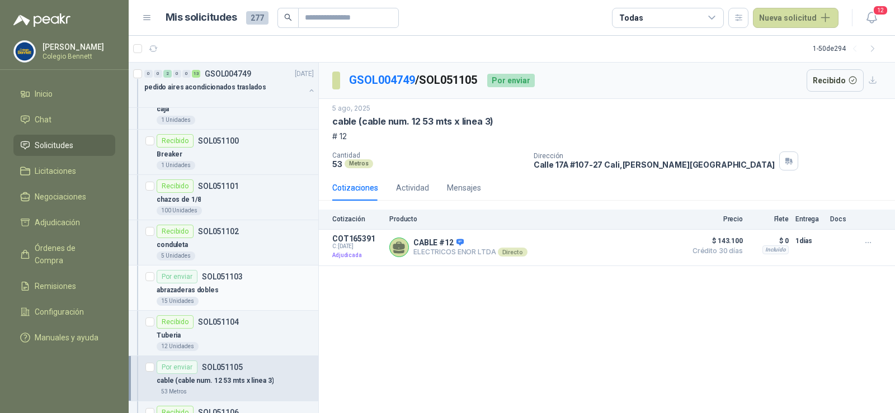
click at [225, 292] on div "abrazaderas dobles" at bounding box center [235, 289] width 157 height 13
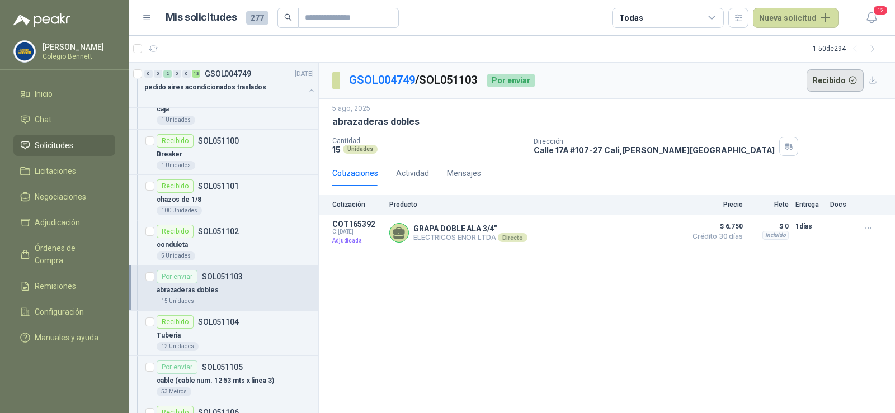
click at [830, 78] on button "Recibido" at bounding box center [835, 80] width 58 height 22
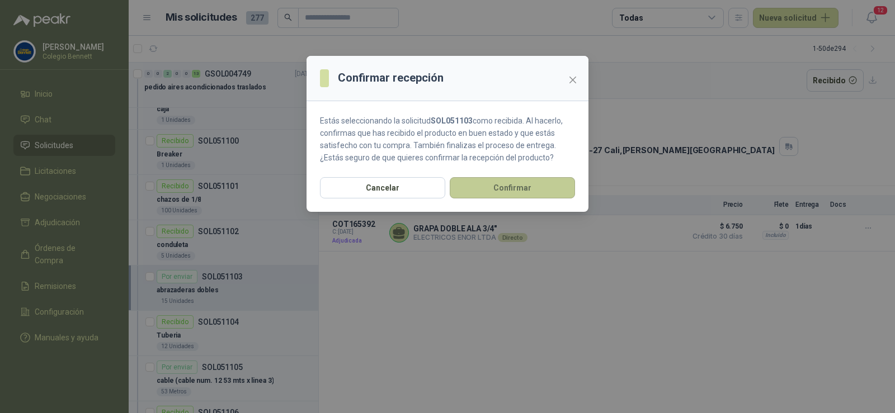
click at [542, 182] on button "Confirmar" at bounding box center [512, 187] width 125 height 21
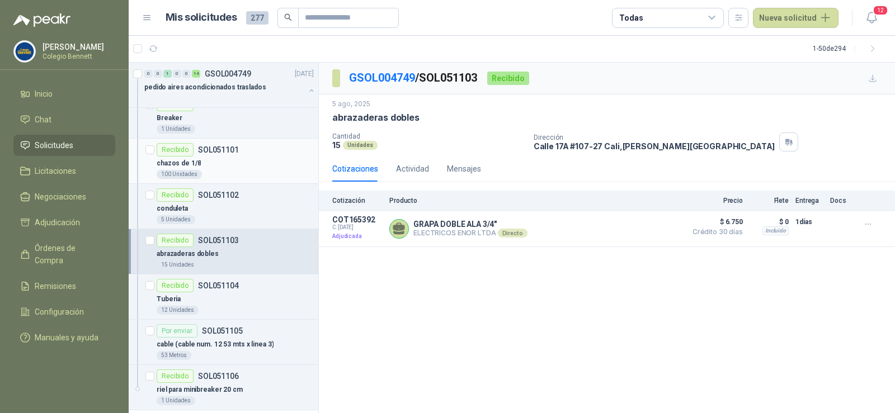
scroll to position [895, 0]
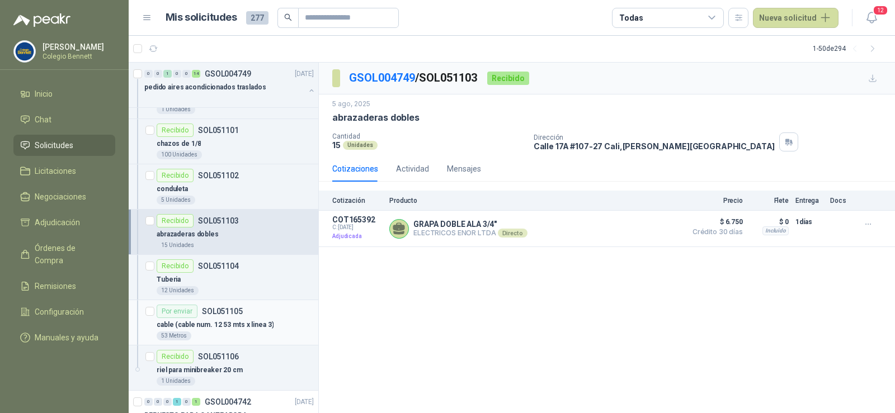
click at [247, 320] on p "cable (cable num. 12 53 mts x linea 3)" at bounding box center [215, 325] width 117 height 11
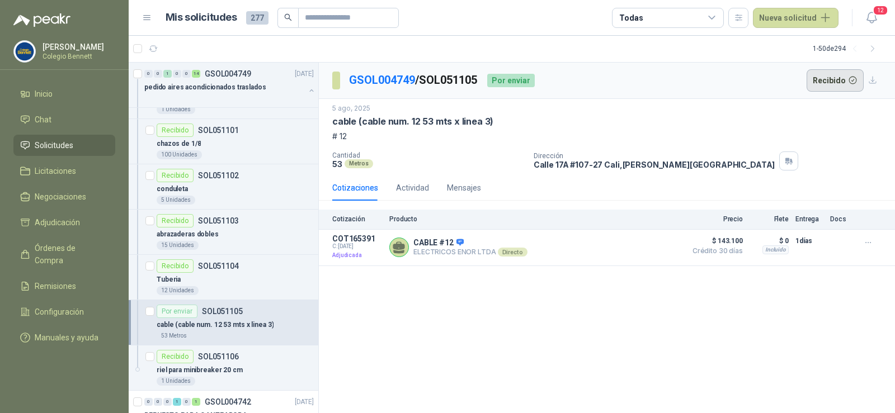
click at [830, 79] on button "Recibido" at bounding box center [835, 80] width 58 height 22
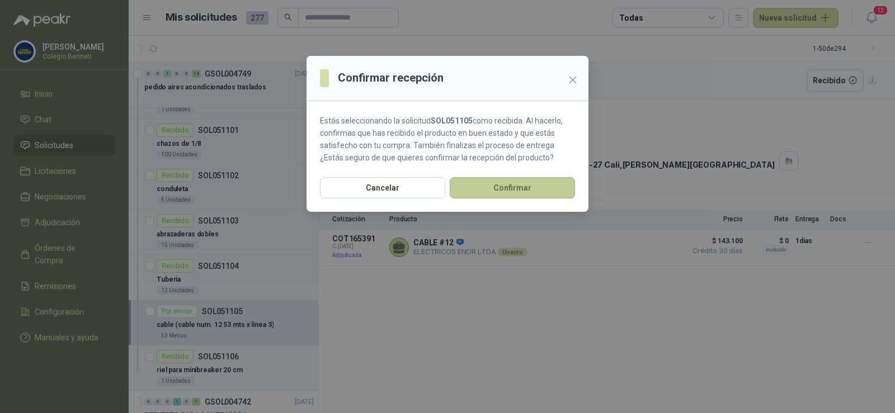
click at [537, 186] on button "Confirmar" at bounding box center [512, 187] width 125 height 21
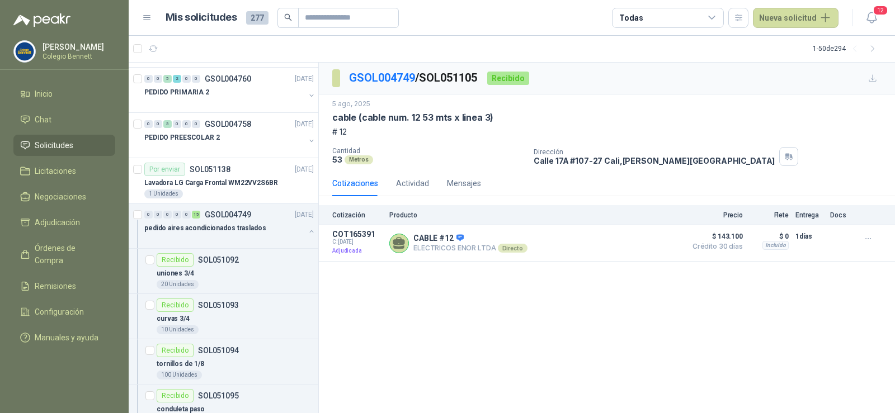
scroll to position [335, 0]
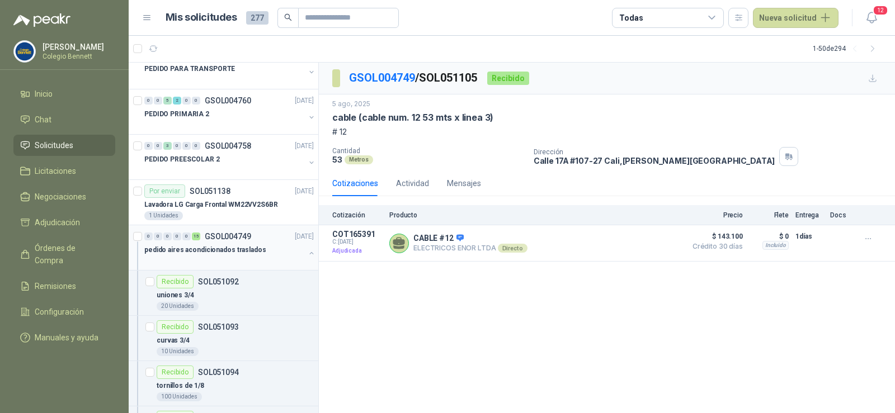
click at [302, 246] on div "pedido aires acondicionados traslados" at bounding box center [230, 254] width 172 height 22
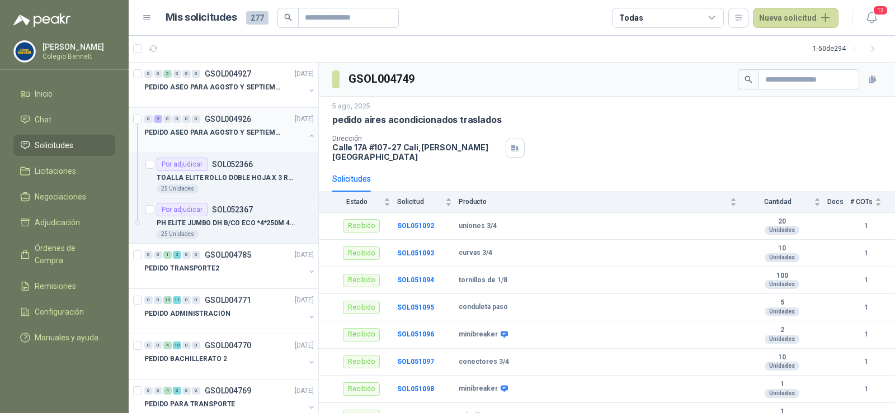
click at [307, 135] on button "button" at bounding box center [311, 135] width 9 height 9
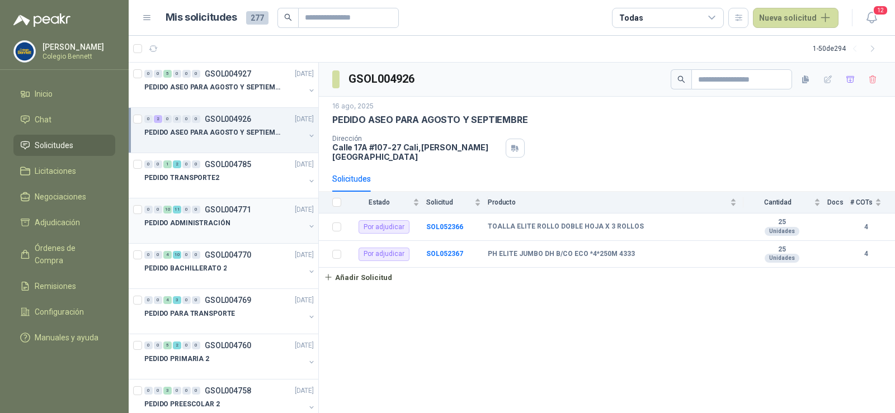
click at [240, 215] on div "0 0 10 11 0 0 GSOL004771 [DATE]" at bounding box center [230, 209] width 172 height 13
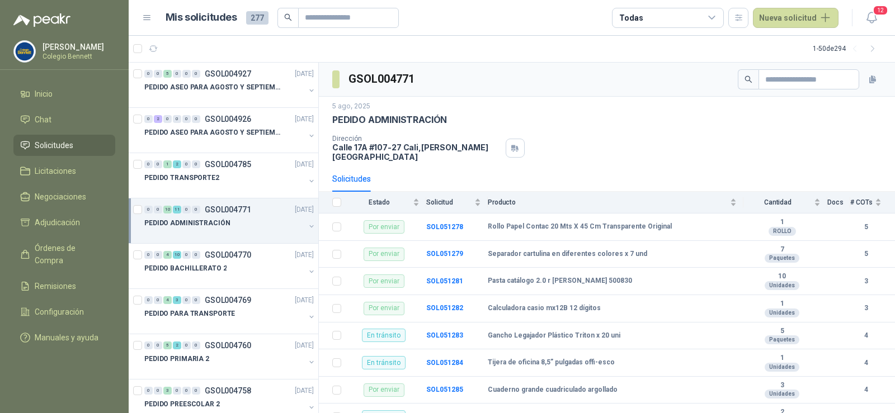
click at [297, 223] on div "PEDIDO ADMINISTRACIÓN" at bounding box center [230, 227] width 172 height 22
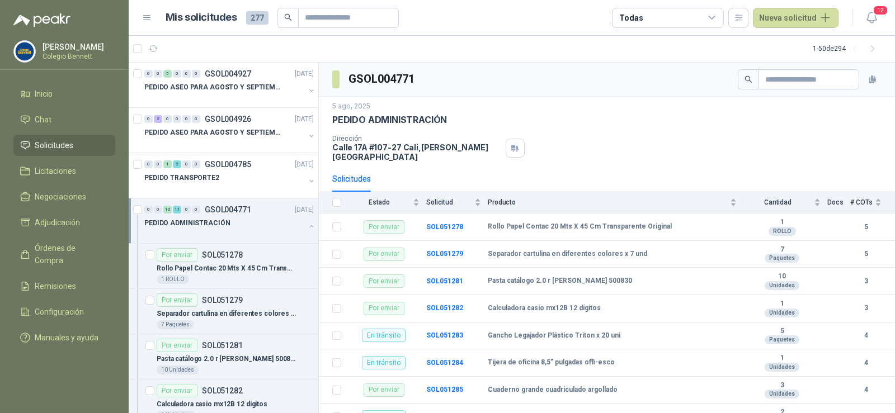
click at [307, 225] on button "button" at bounding box center [311, 226] width 9 height 9
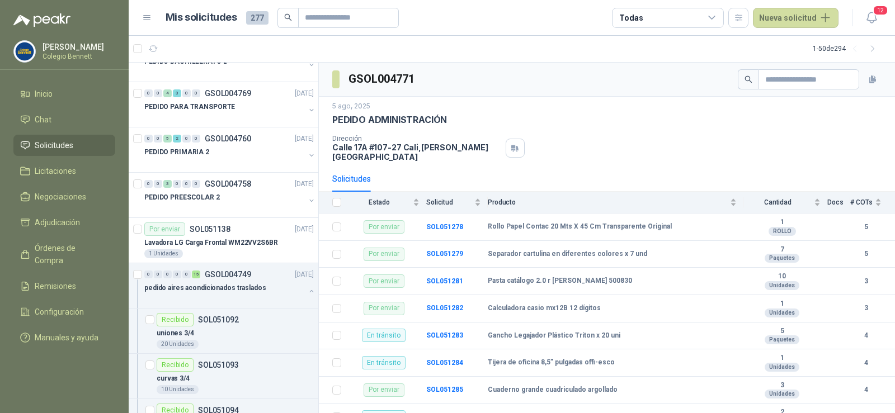
scroll to position [224, 0]
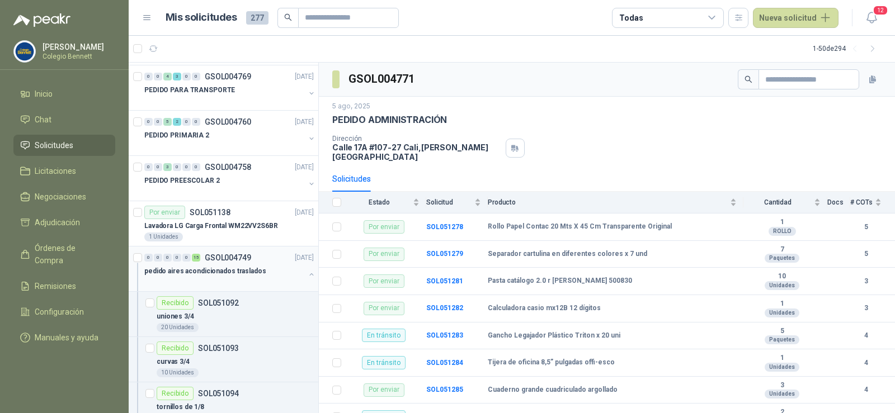
click at [307, 273] on button "button" at bounding box center [311, 274] width 9 height 9
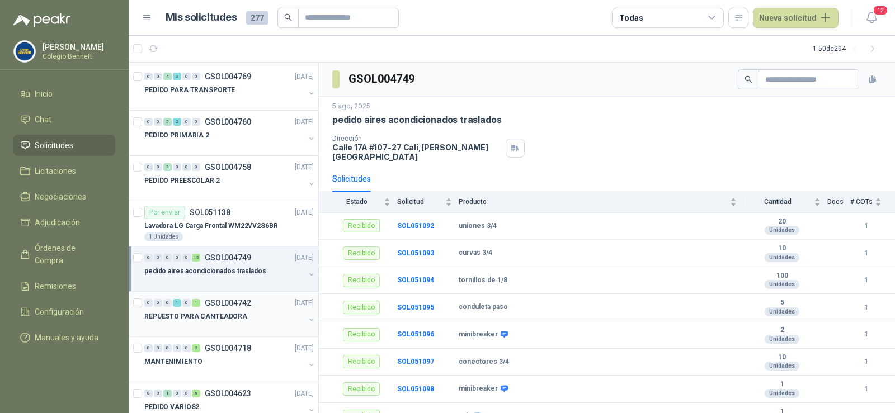
click at [240, 321] on div "REPUESTO PARA CANTEADORA" at bounding box center [224, 316] width 160 height 13
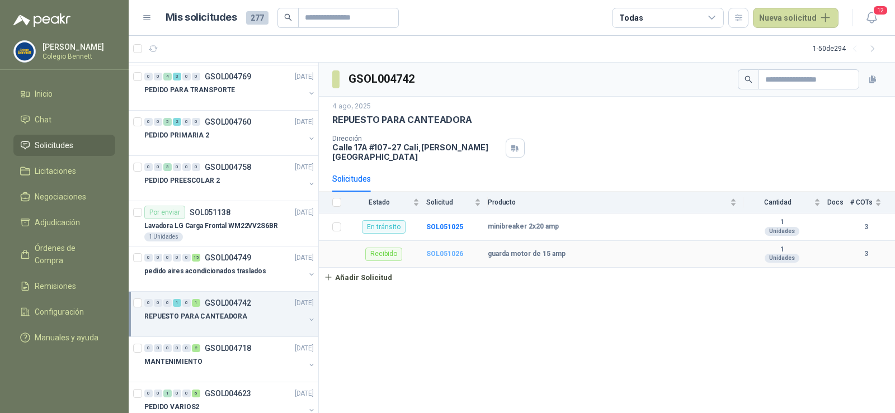
click at [447, 250] on b "SOL051026" at bounding box center [444, 254] width 37 height 8
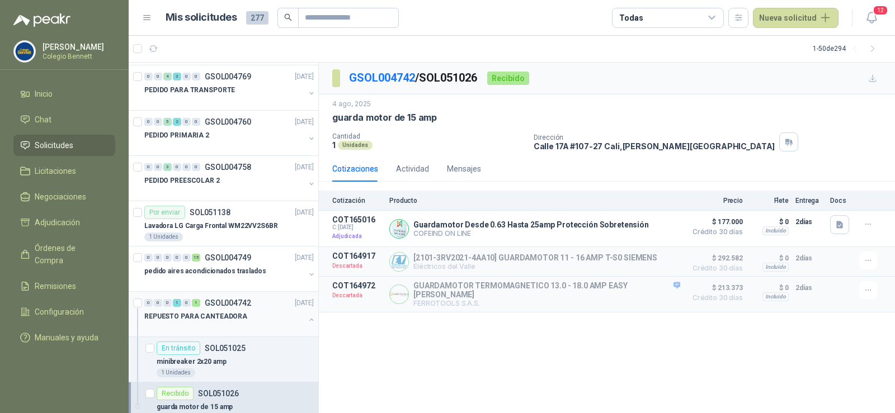
click at [300, 313] on div "REPUESTO PARA CANTEADORA" at bounding box center [230, 321] width 172 height 22
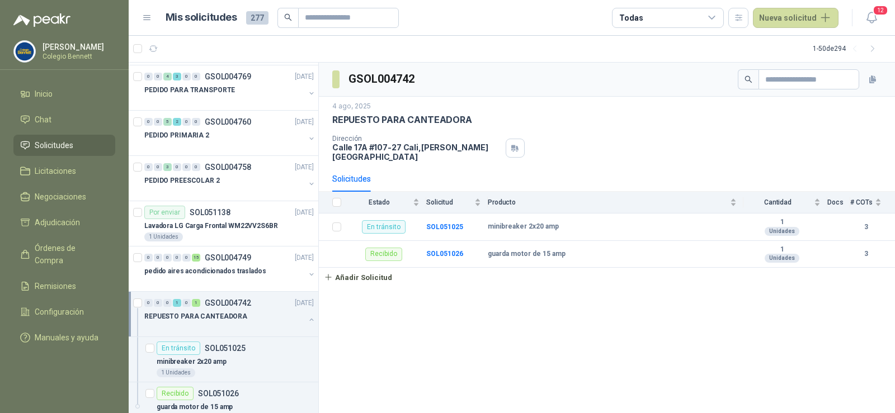
click at [307, 318] on button "button" at bounding box center [311, 319] width 9 height 9
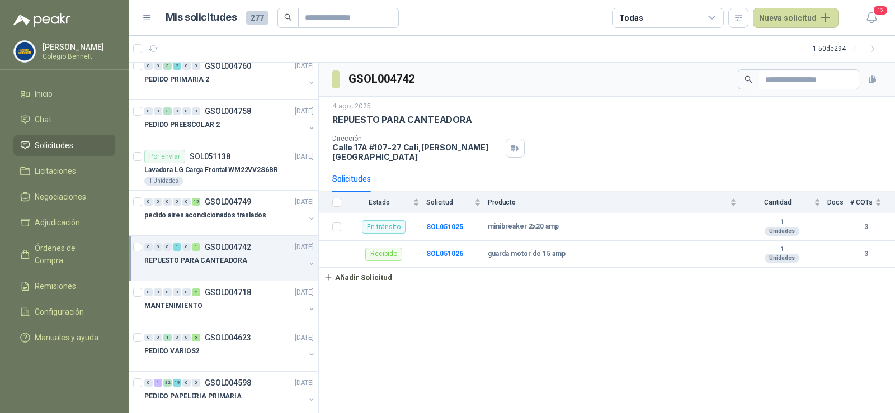
scroll to position [335, 0]
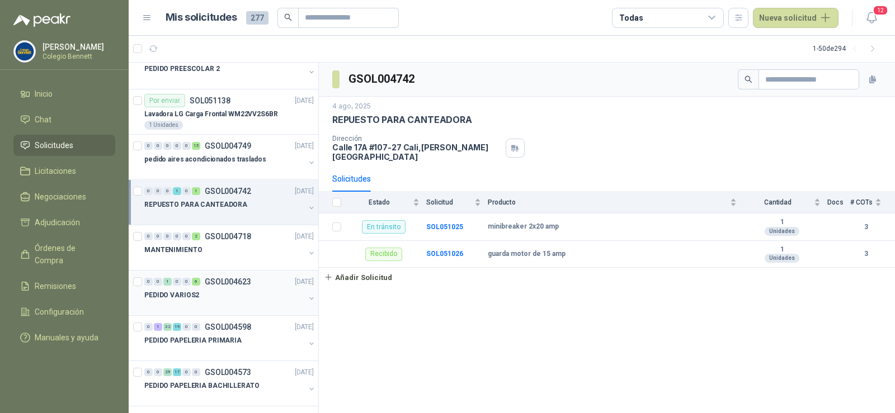
click at [270, 306] on div at bounding box center [224, 306] width 160 height 9
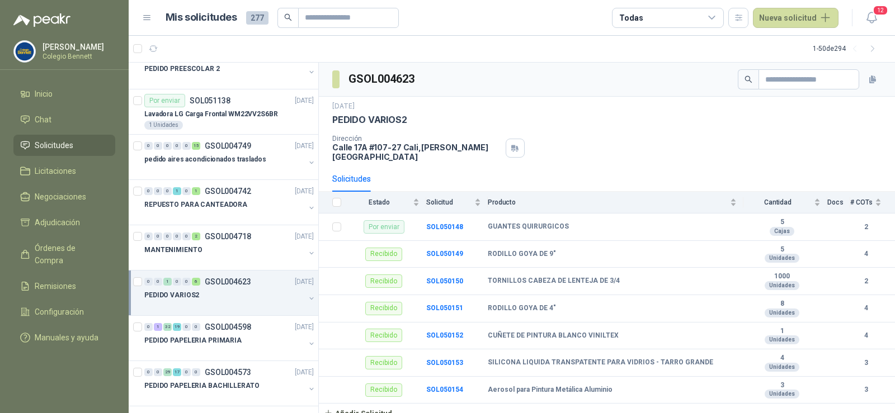
click at [307, 295] on button "button" at bounding box center [311, 298] width 9 height 9
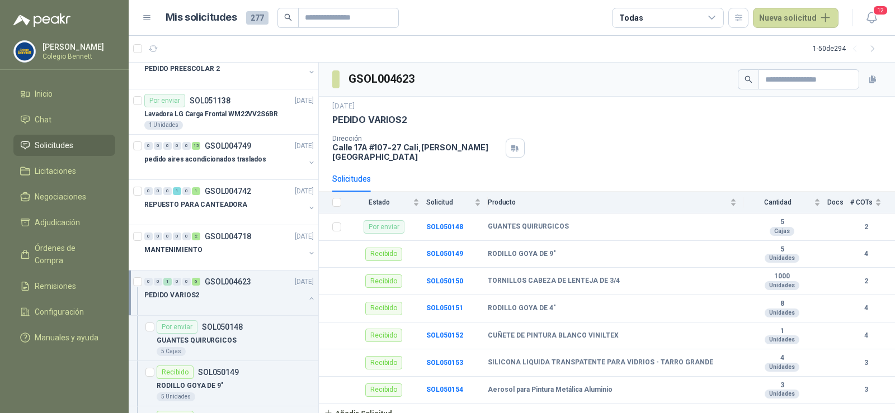
click at [307, 296] on button "button" at bounding box center [311, 298] width 9 height 9
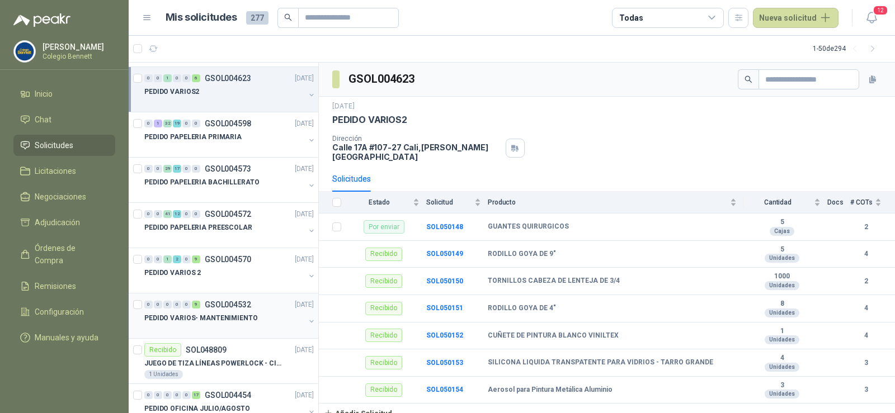
scroll to position [559, 0]
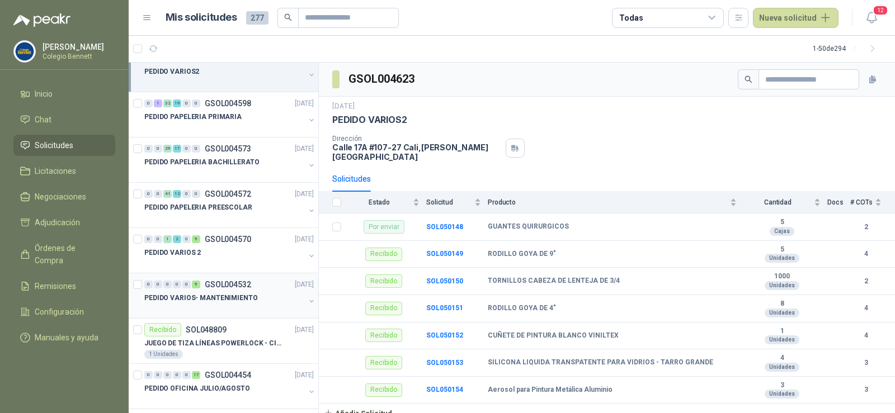
click at [290, 297] on div "PEDIDO VARIOS- MANTENIMIENTO" at bounding box center [224, 297] width 160 height 13
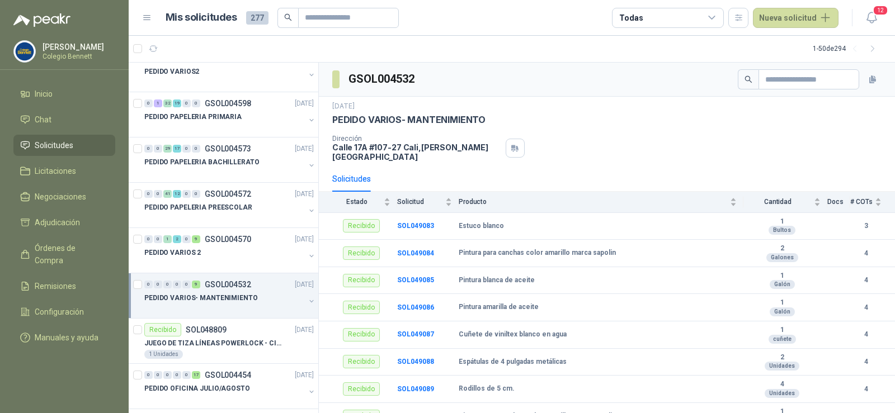
scroll to position [55, 0]
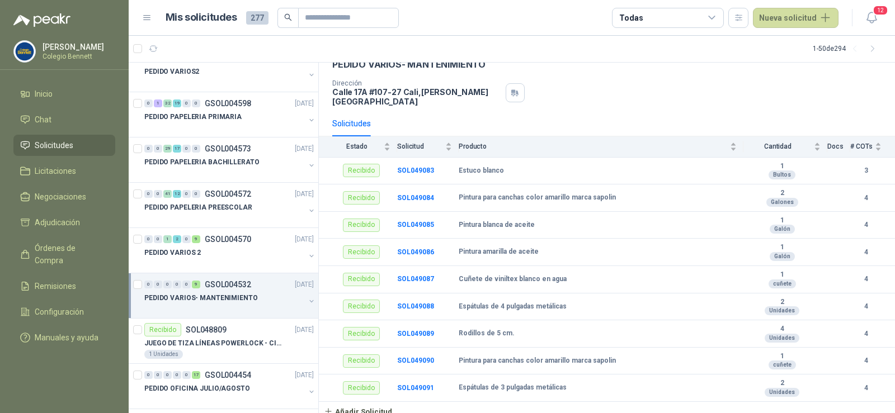
click at [307, 297] on button "button" at bounding box center [311, 301] width 9 height 9
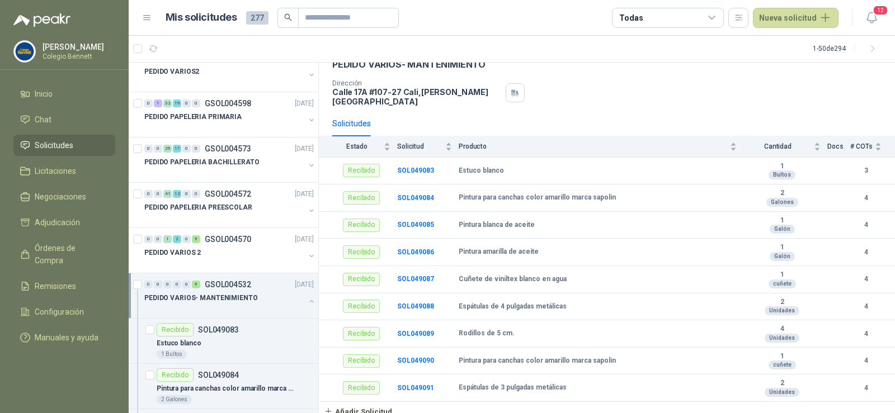
click at [307, 297] on button "button" at bounding box center [311, 301] width 9 height 9
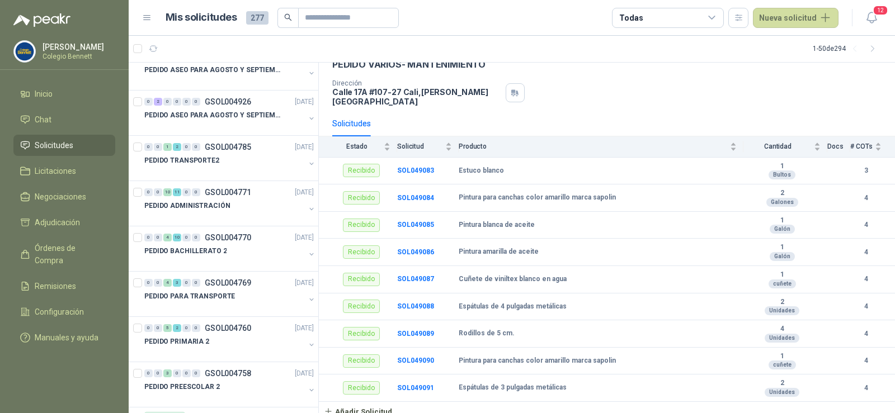
scroll to position [0, 0]
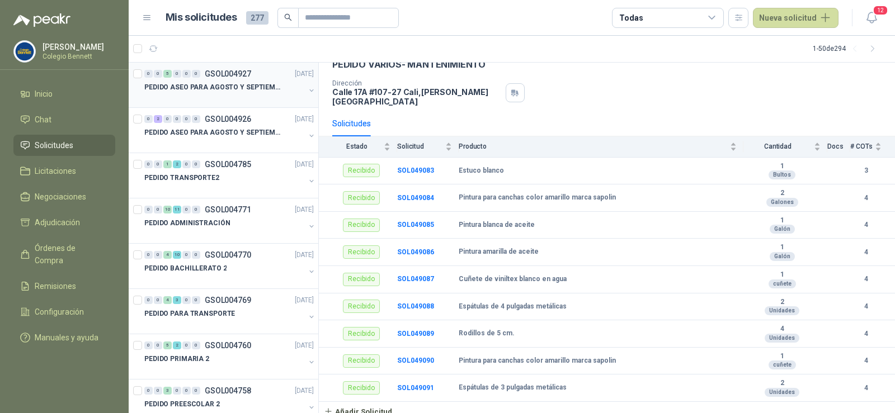
click at [220, 84] on p "PEDIDO ASEO PARA AGOSTO Y SEPTIEMBRE 2" at bounding box center [213, 87] width 139 height 11
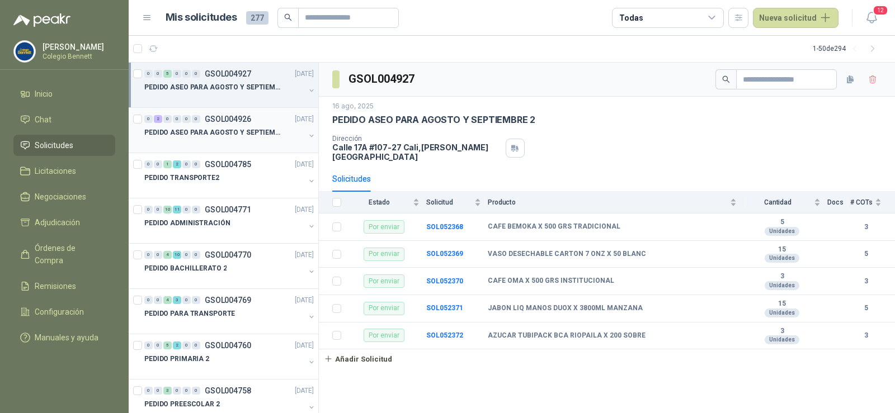
click at [262, 124] on div "0 2 0 0 0 0 GSOL004926 [DATE]" at bounding box center [230, 118] width 172 height 13
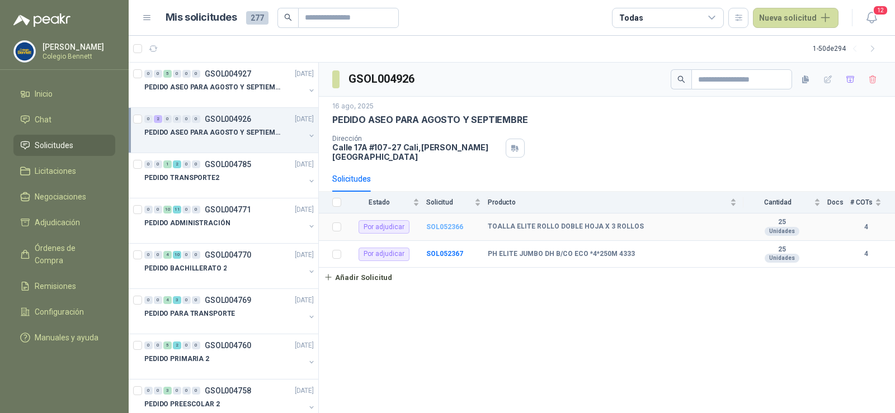
click at [444, 223] on b "SOL052366" at bounding box center [444, 227] width 37 height 8
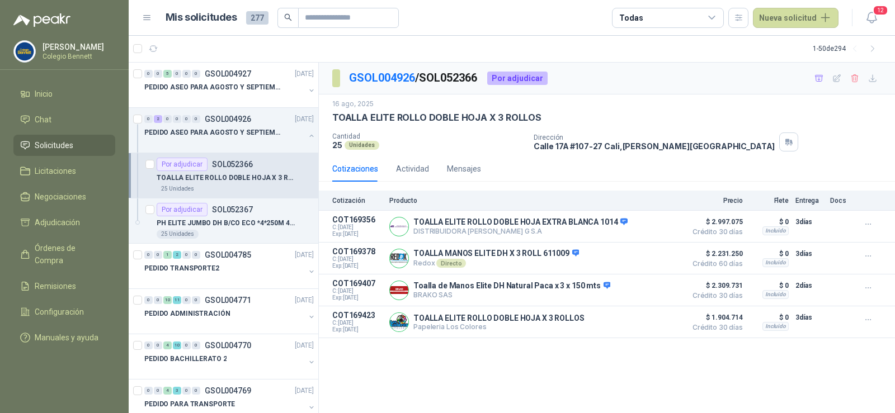
click at [60, 145] on span "Solicitudes" at bounding box center [54, 145] width 39 height 12
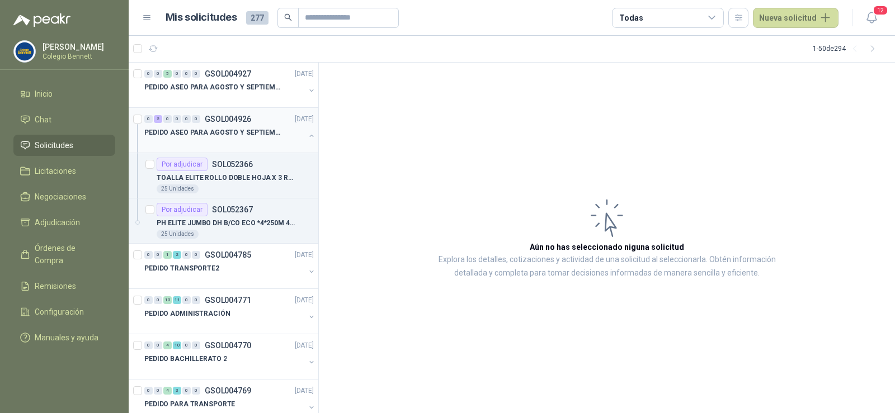
click at [307, 136] on button "button" at bounding box center [311, 135] width 9 height 9
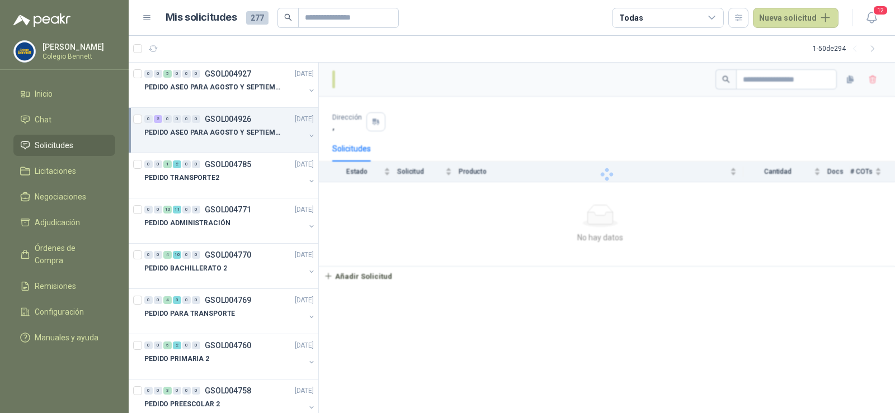
click at [307, 136] on button "button" at bounding box center [311, 135] width 9 height 9
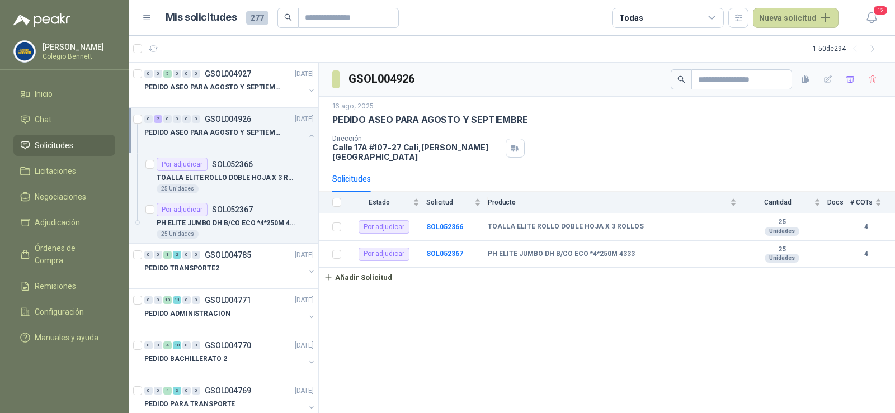
click at [307, 136] on button "button" at bounding box center [311, 135] width 9 height 9
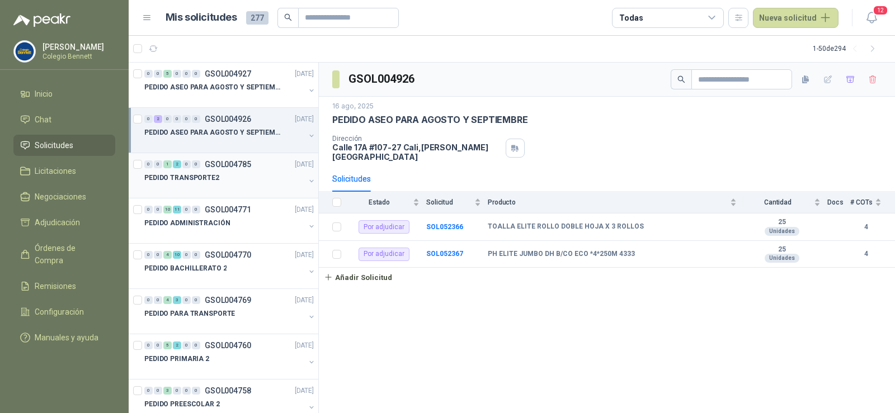
click at [307, 179] on button "button" at bounding box center [311, 181] width 9 height 9
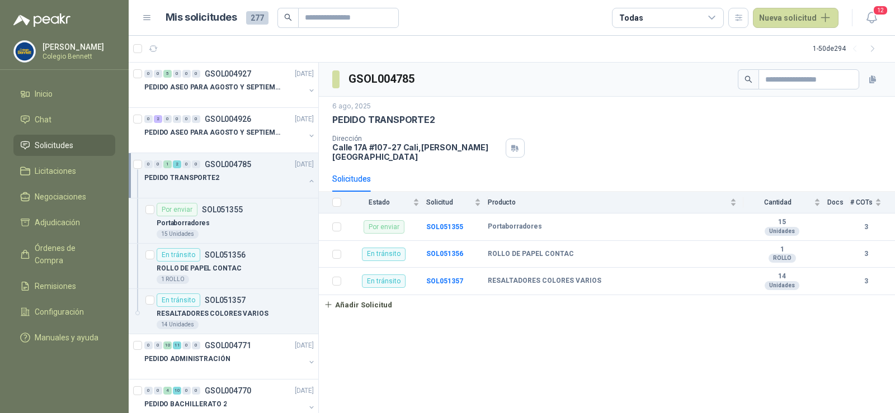
click at [307, 178] on button "button" at bounding box center [311, 181] width 9 height 9
